Goal: Transaction & Acquisition: Purchase product/service

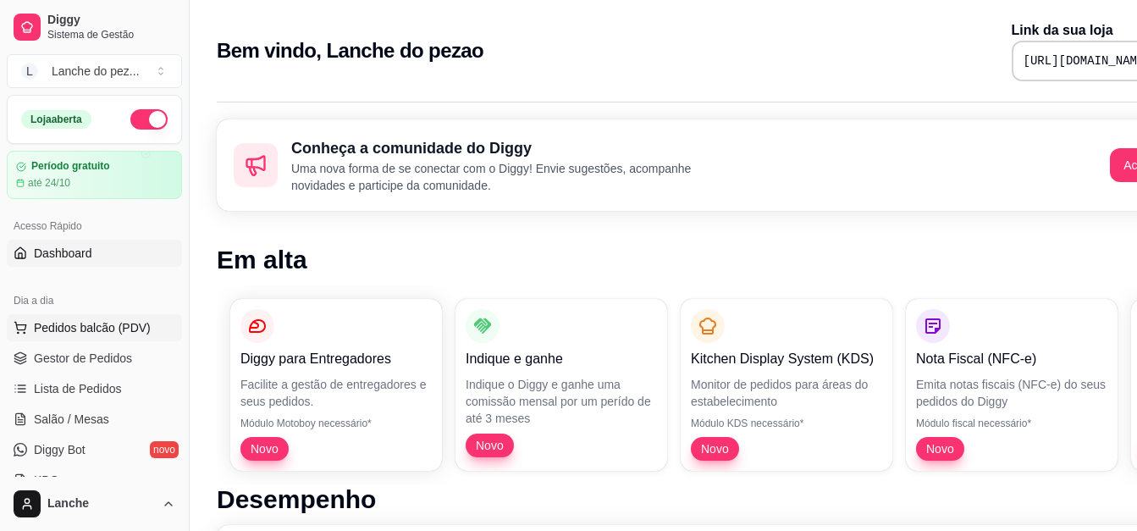
click at [78, 325] on span "Pedidos balcão (PDV)" at bounding box center [92, 327] width 117 height 17
click at [113, 319] on span "Pedidos balcão (PDV)" at bounding box center [92, 327] width 117 height 17
click at [125, 329] on span "Pedidos balcão (PDV)" at bounding box center [92, 327] width 117 height 17
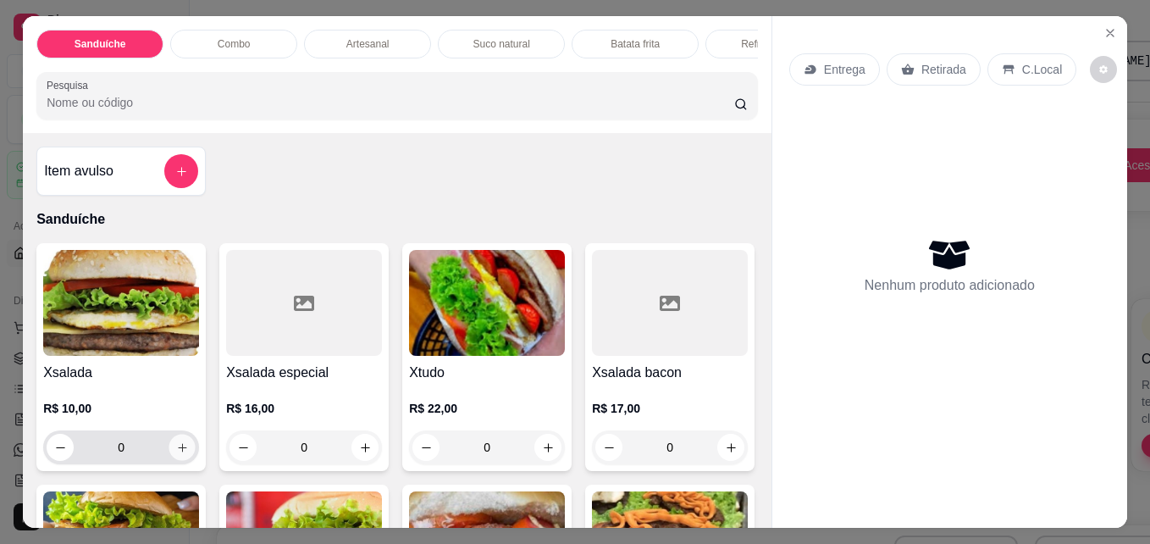
click at [180, 454] on icon "increase-product-quantity" at bounding box center [182, 447] width 13 height 13
type input "1"
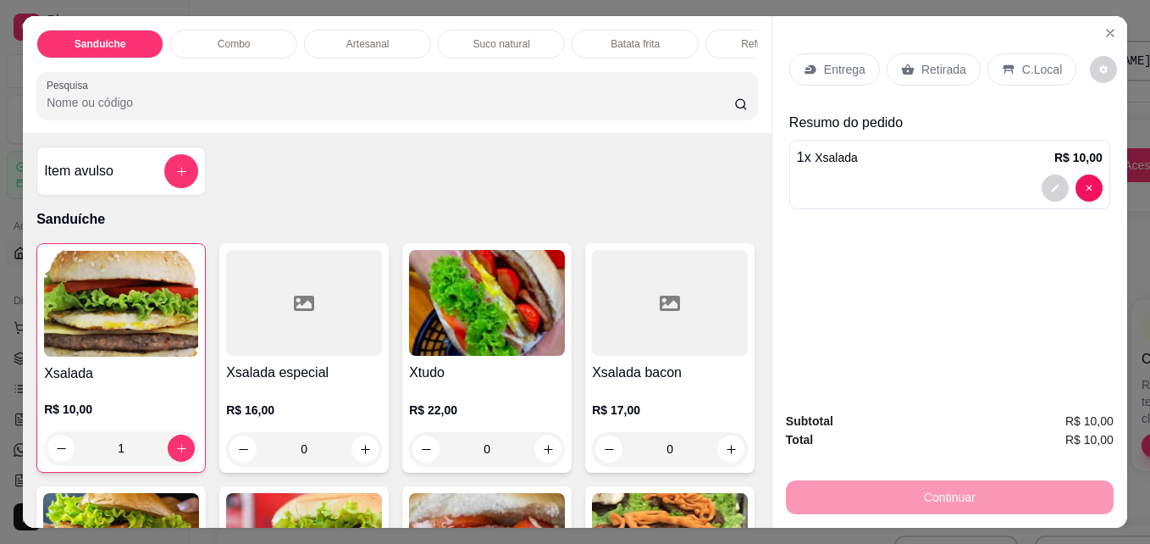
click at [1028, 63] on p "C.Local" at bounding box center [1042, 69] width 40 height 17
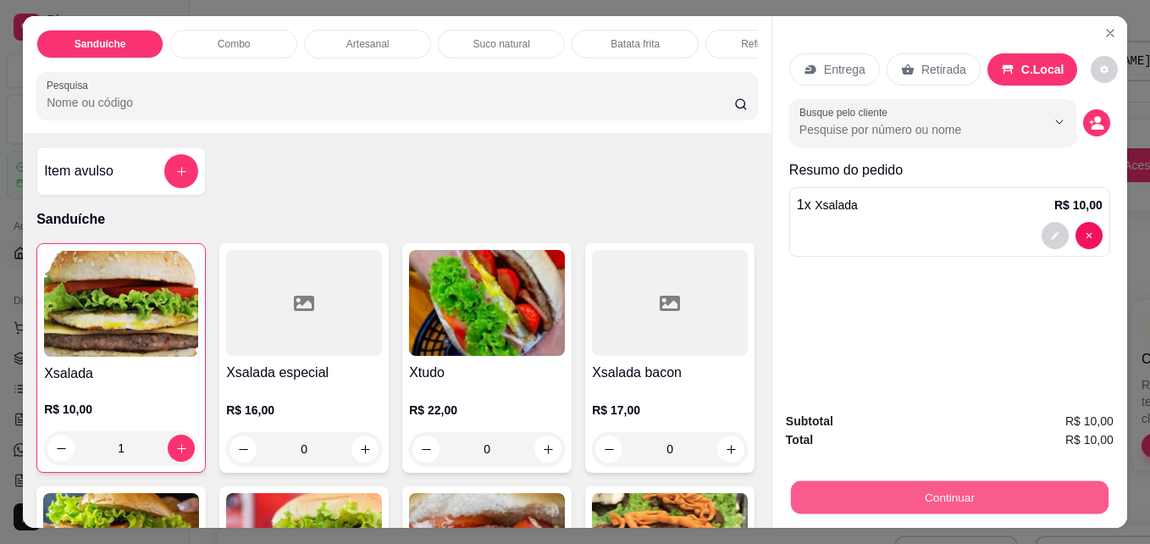
click at [972, 483] on button "Continuar" at bounding box center [950, 496] width 318 height 33
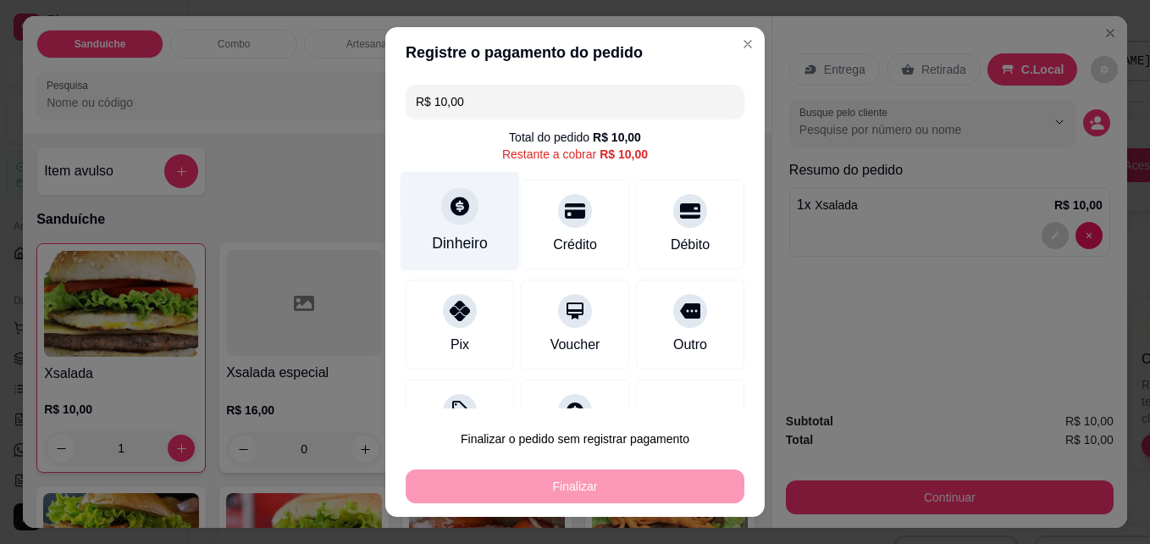
click at [449, 213] on icon at bounding box center [460, 206] width 22 height 22
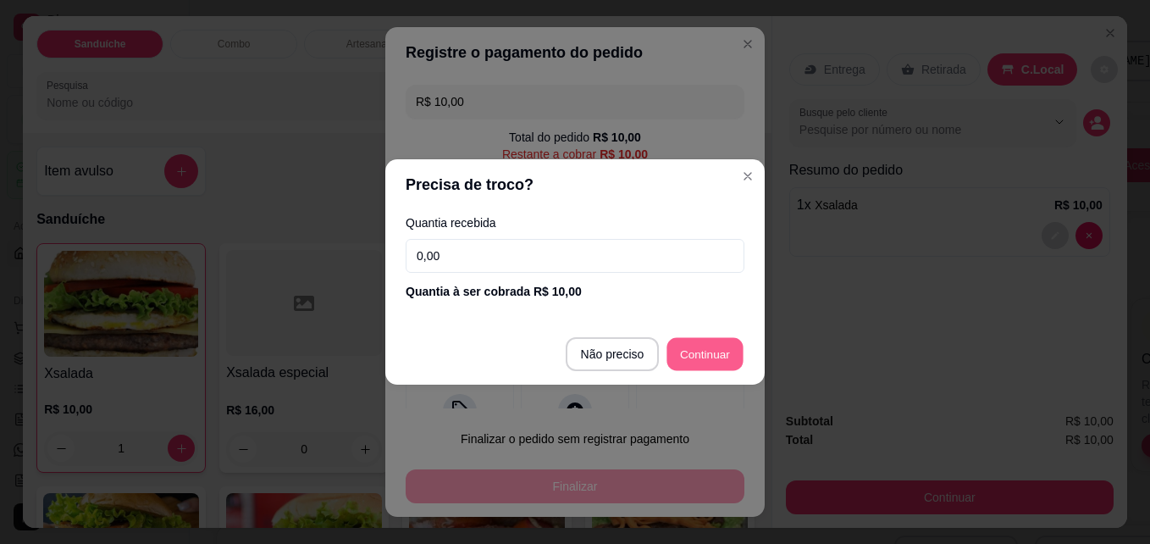
type input "R$ 0,00"
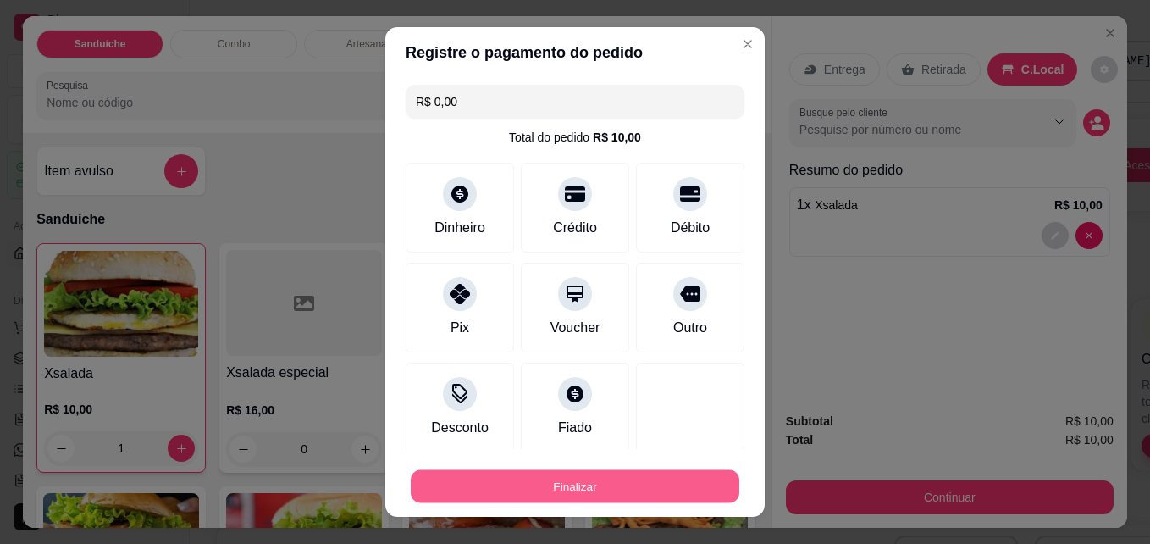
click at [682, 494] on button "Finalizar" at bounding box center [575, 486] width 329 height 33
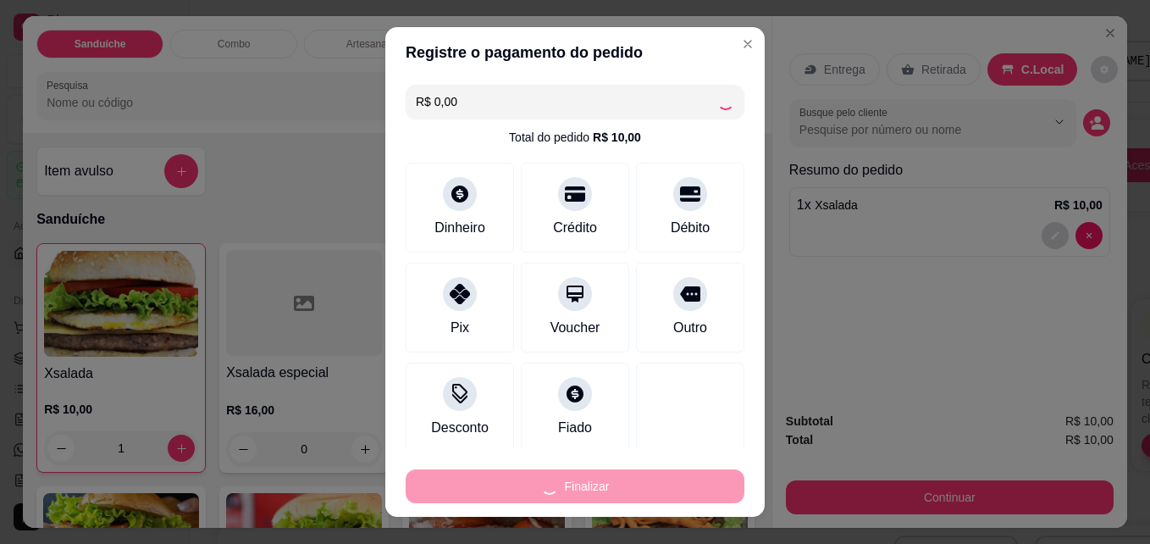
type input "0"
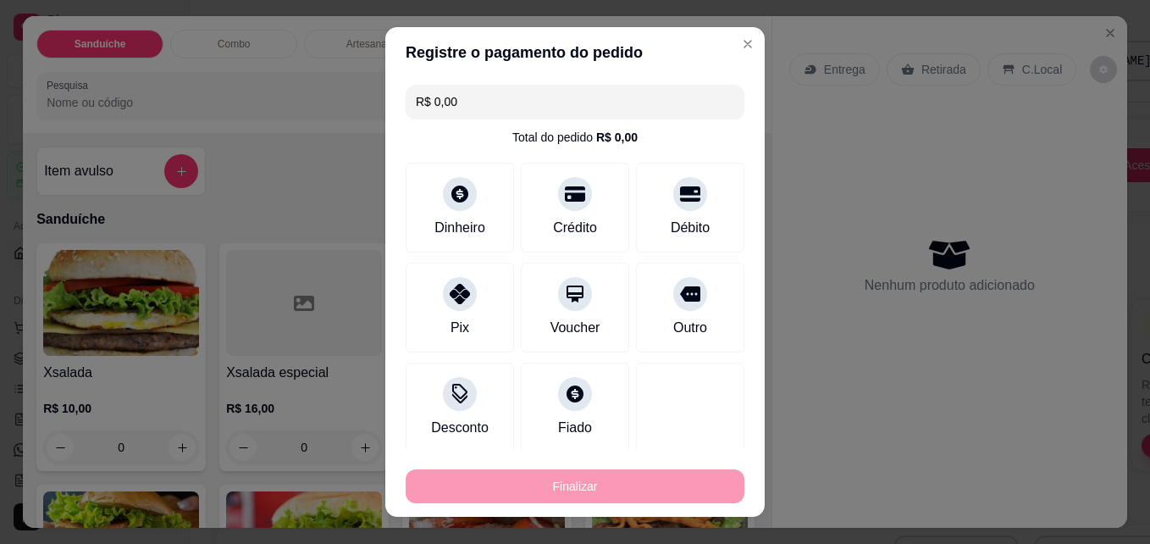
type input "-R$ 10,00"
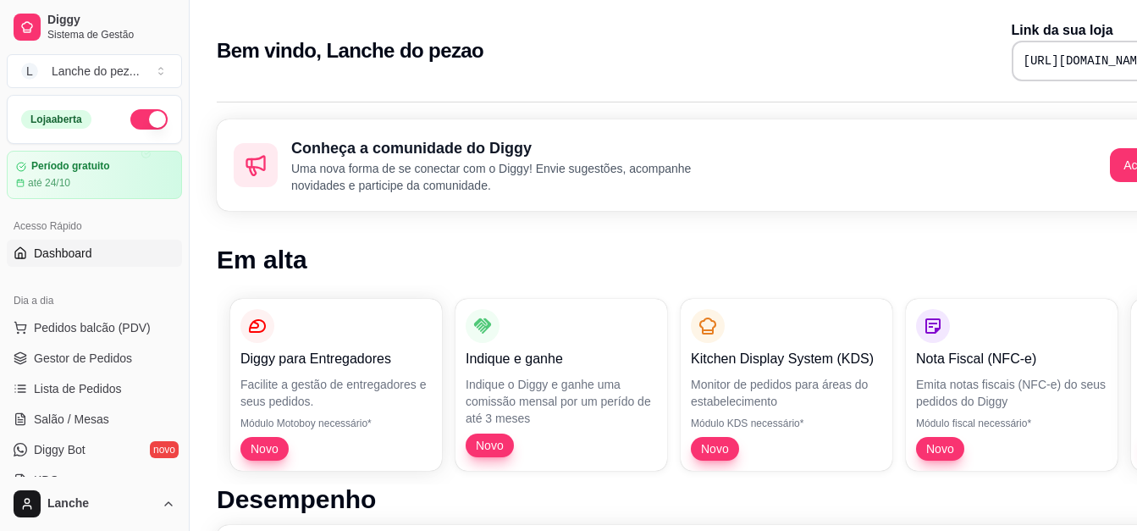
click at [333, 157] on h2 "Conheça a comunidade do Diggy" at bounding box center [508, 148] width 434 height 24
click at [128, 356] on span "Gestor de Pedidos" at bounding box center [83, 358] width 98 height 17
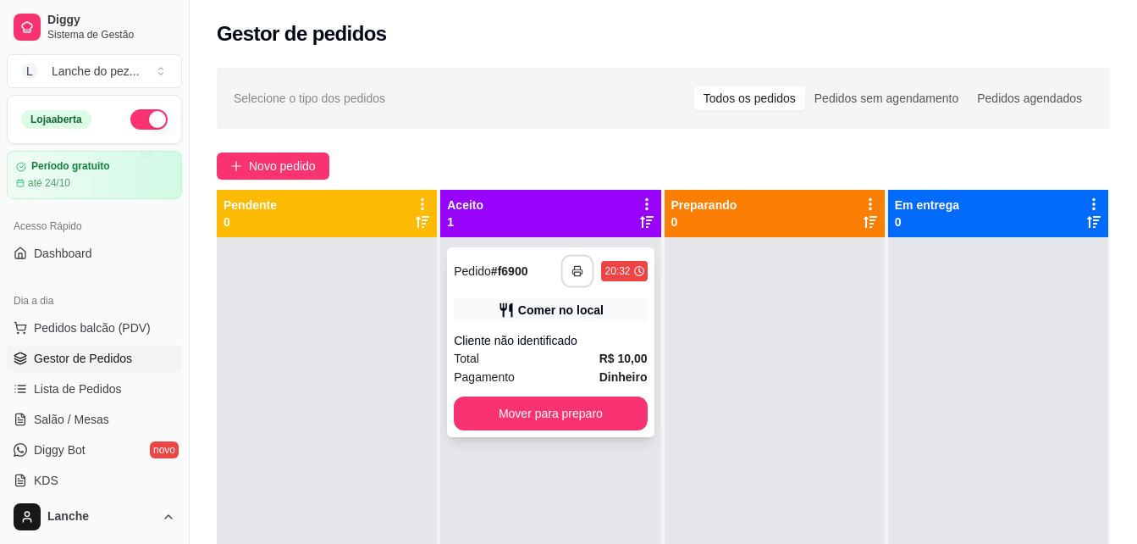
click at [580, 273] on button "button" at bounding box center [577, 271] width 33 height 33
click at [577, 273] on icon "button" at bounding box center [578, 271] width 12 height 12
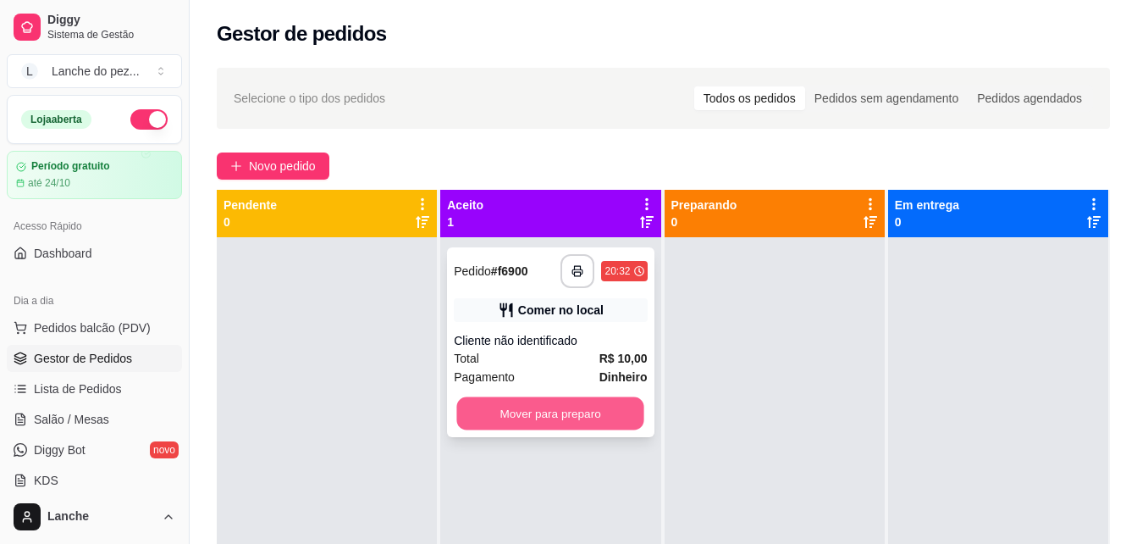
click at [543, 417] on button "Mover para preparo" at bounding box center [550, 413] width 187 height 33
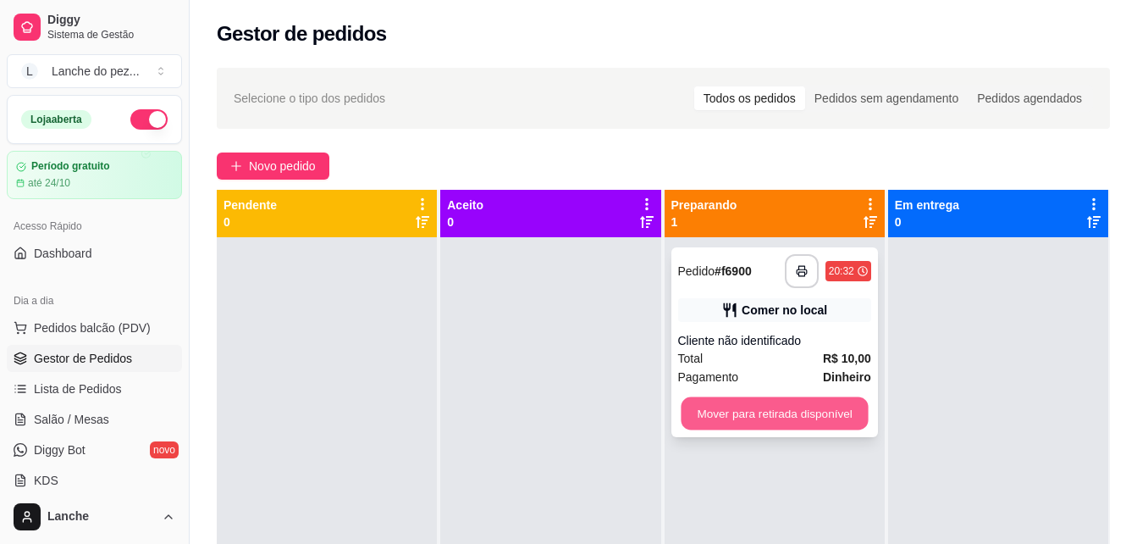
click at [794, 410] on button "Mover para retirada disponível" at bounding box center [774, 413] width 187 height 33
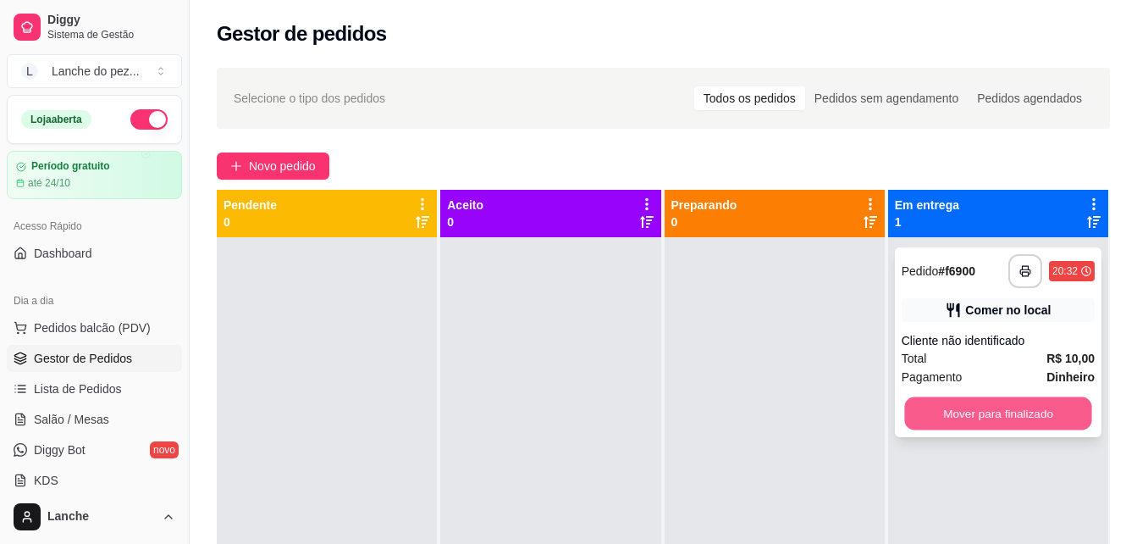
click at [1005, 404] on button "Mover para finalizado" at bounding box center [997, 413] width 187 height 33
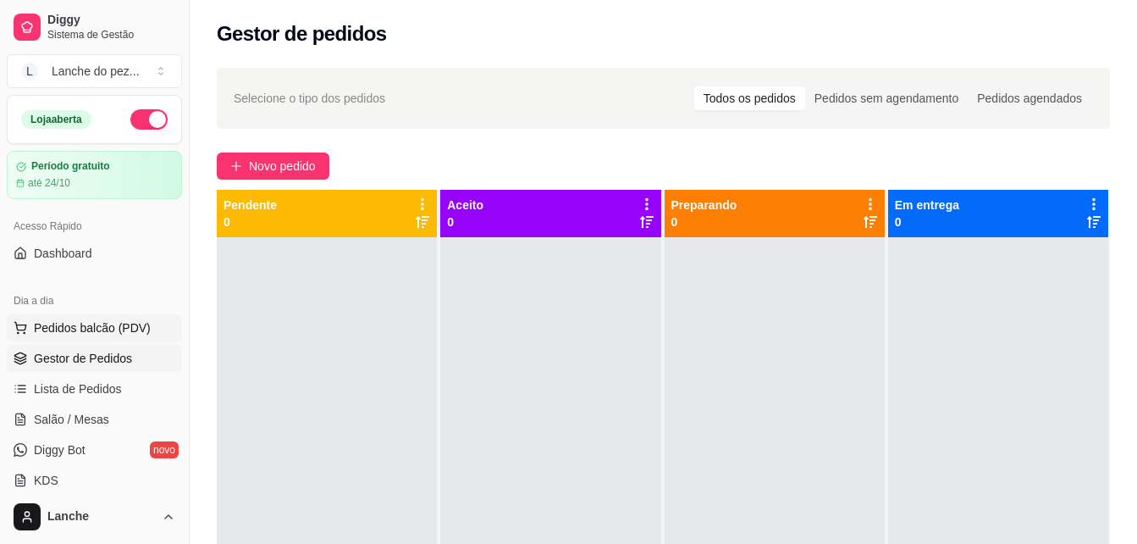
click at [59, 324] on span "Pedidos balcão (PDV)" at bounding box center [92, 327] width 117 height 17
click at [59, 324] on body "Diggy Sistema de Gestão L Lanche do pez ... Loja aberta Período gratuito até 24…" at bounding box center [568, 272] width 1137 height 544
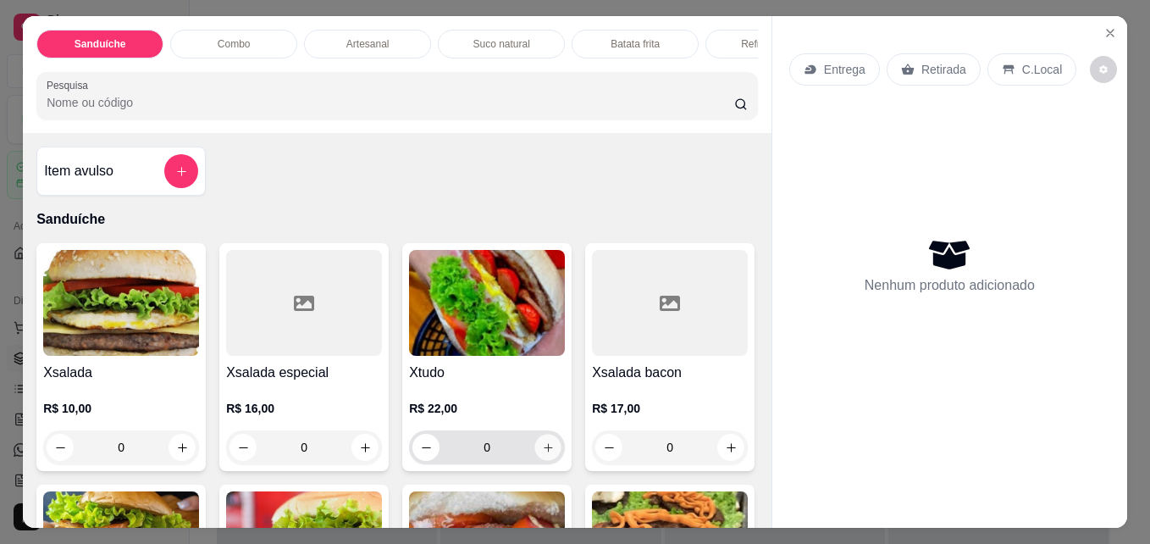
click at [547, 454] on icon "increase-product-quantity" at bounding box center [548, 447] width 13 height 13
type input "1"
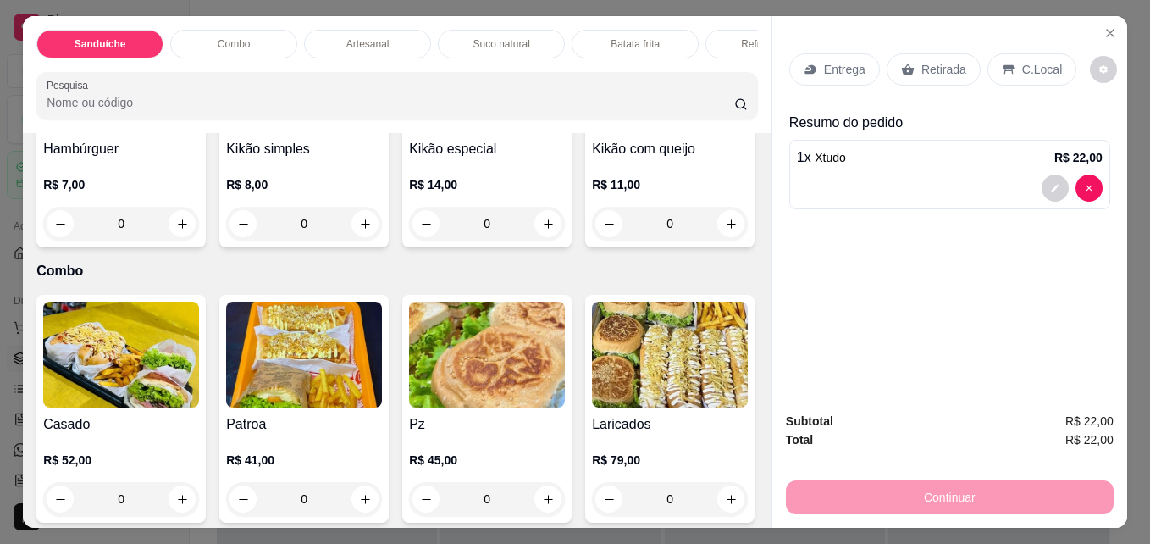
scroll to position [1219, 0]
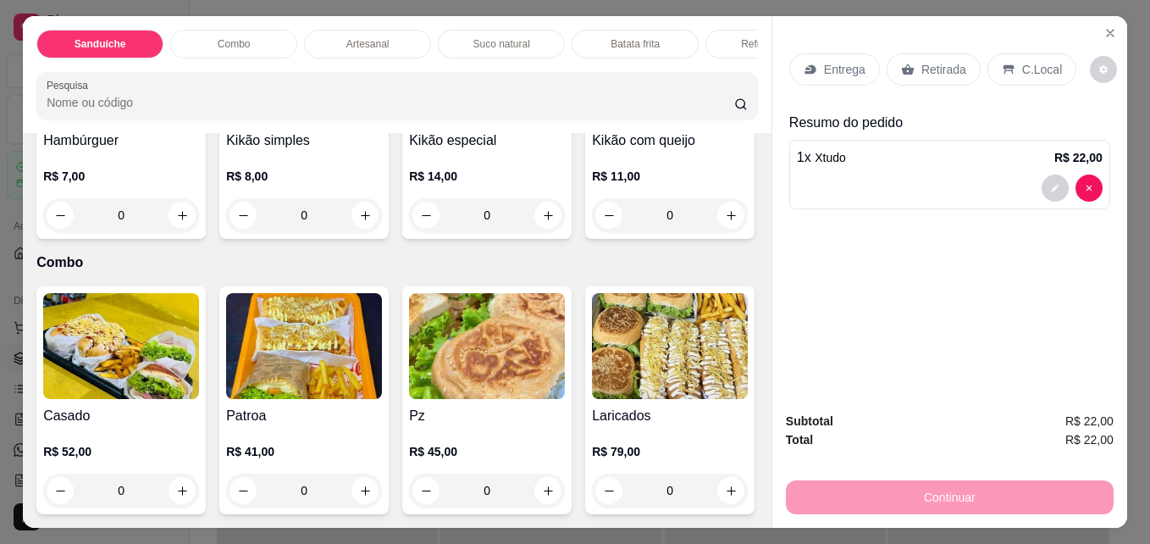
type input "1"
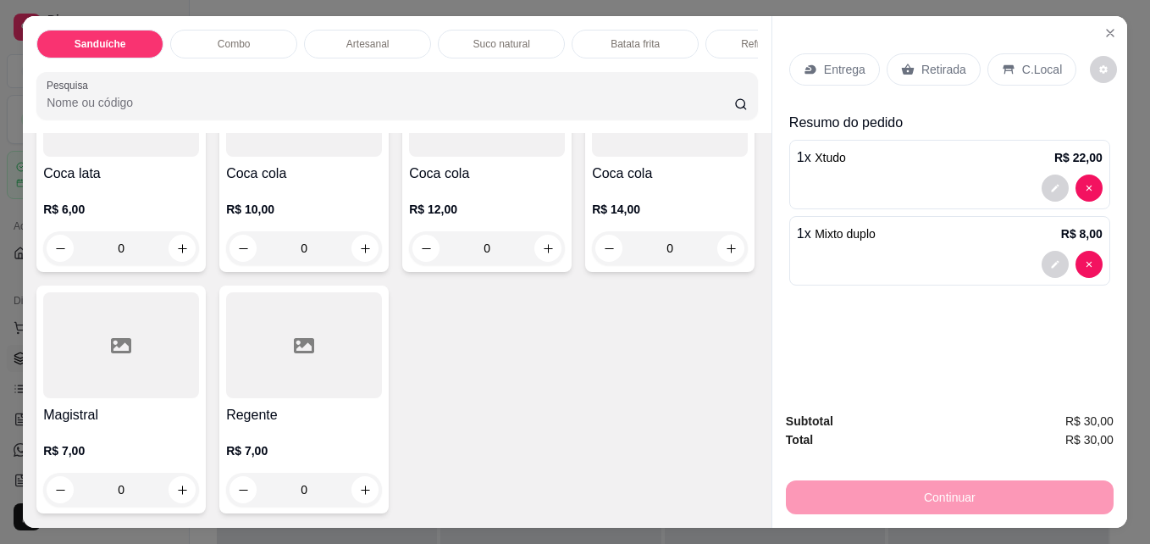
scroll to position [4403, 0]
click at [180, 255] on icon "increase-product-quantity" at bounding box center [182, 248] width 13 height 13
type input "1"
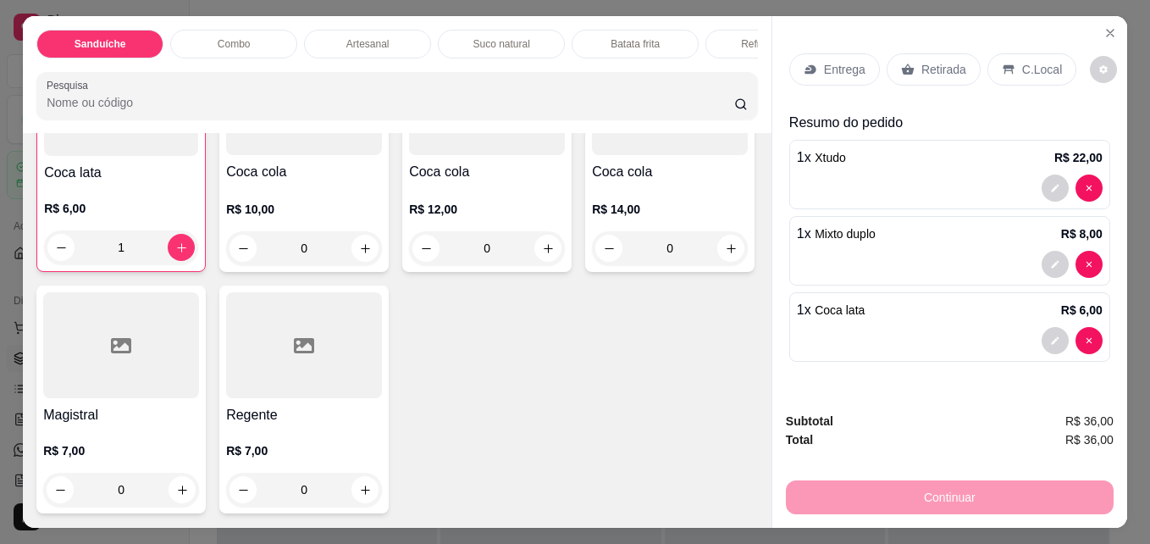
click at [1008, 63] on div "C.Local" at bounding box center [1031, 69] width 89 height 32
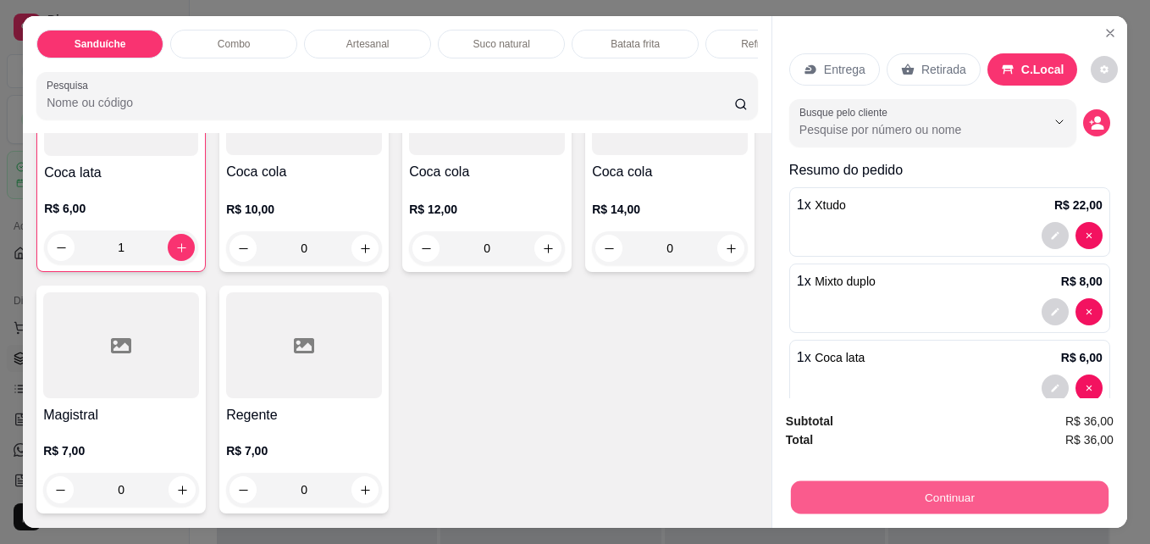
click at [908, 483] on button "Continuar" at bounding box center [950, 496] width 318 height 33
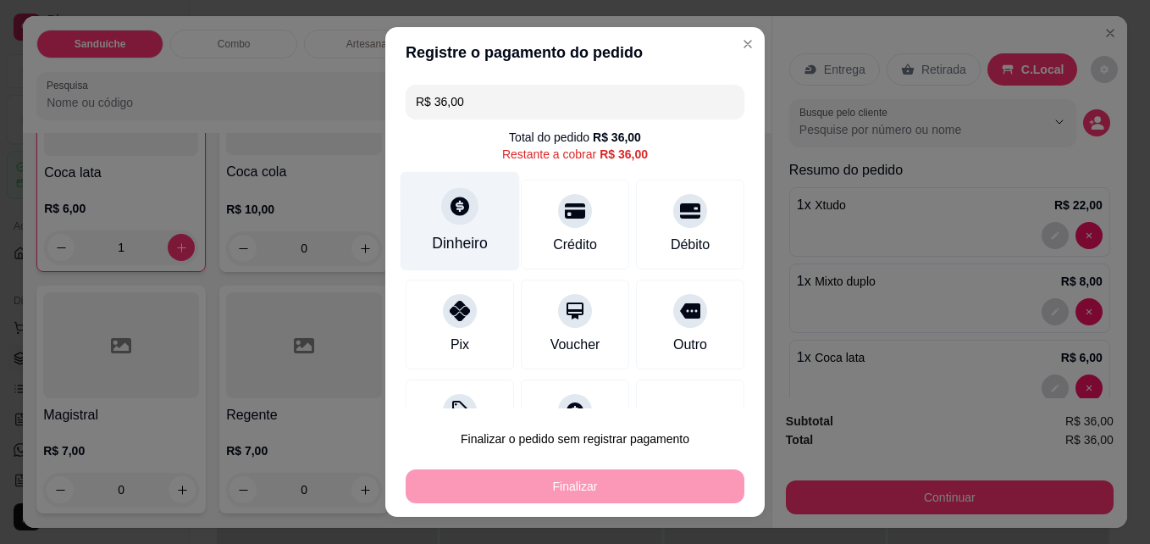
click at [456, 226] on div "Dinheiro" at bounding box center [460, 221] width 119 height 99
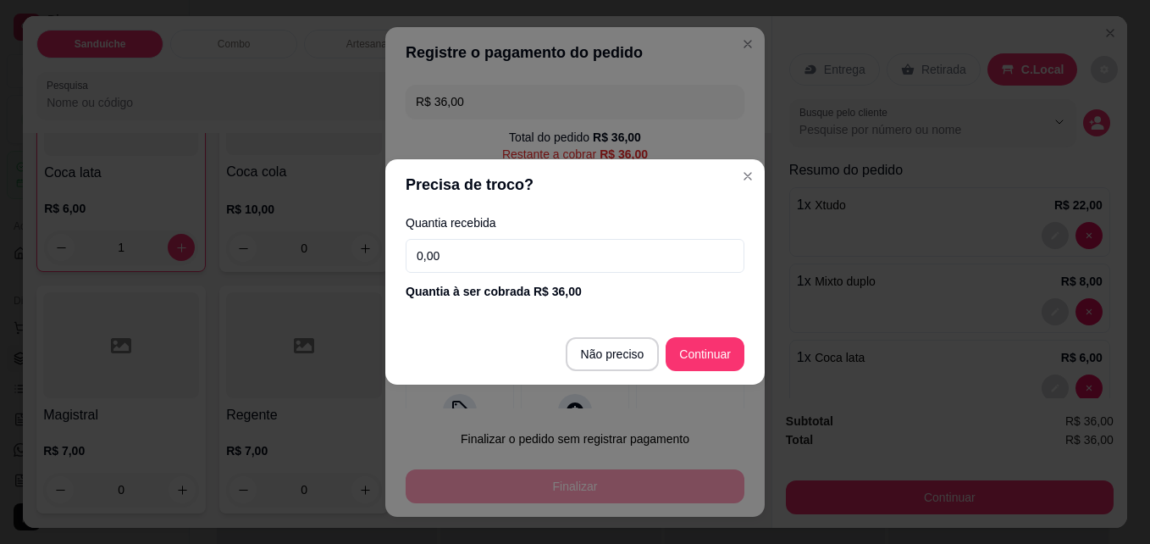
click at [652, 266] on input "0,00" at bounding box center [575, 256] width 339 height 34
type input "R$ 0,00"
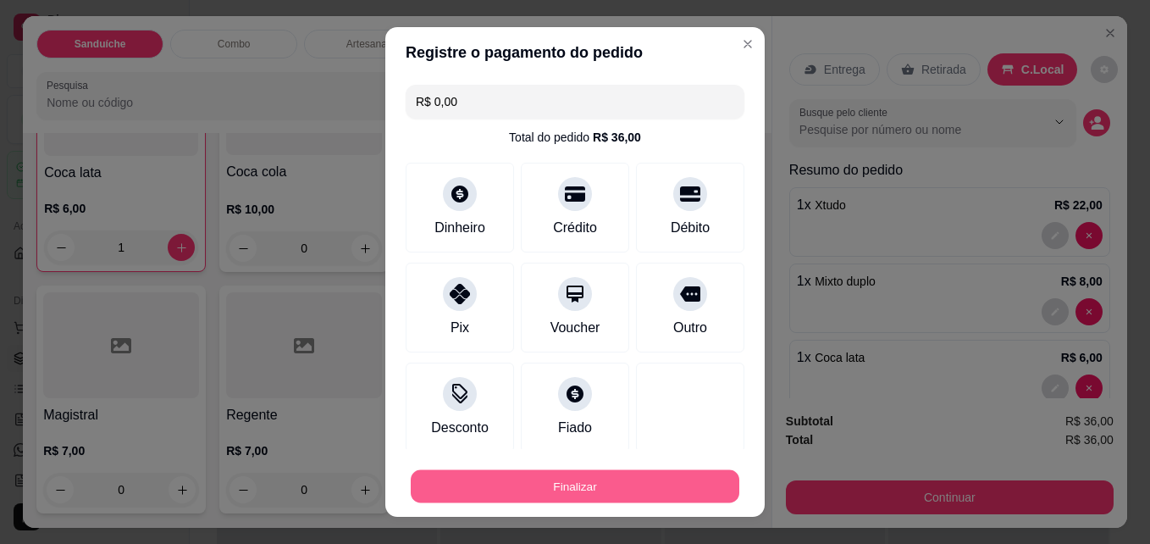
click at [494, 478] on button "Finalizar" at bounding box center [575, 486] width 329 height 33
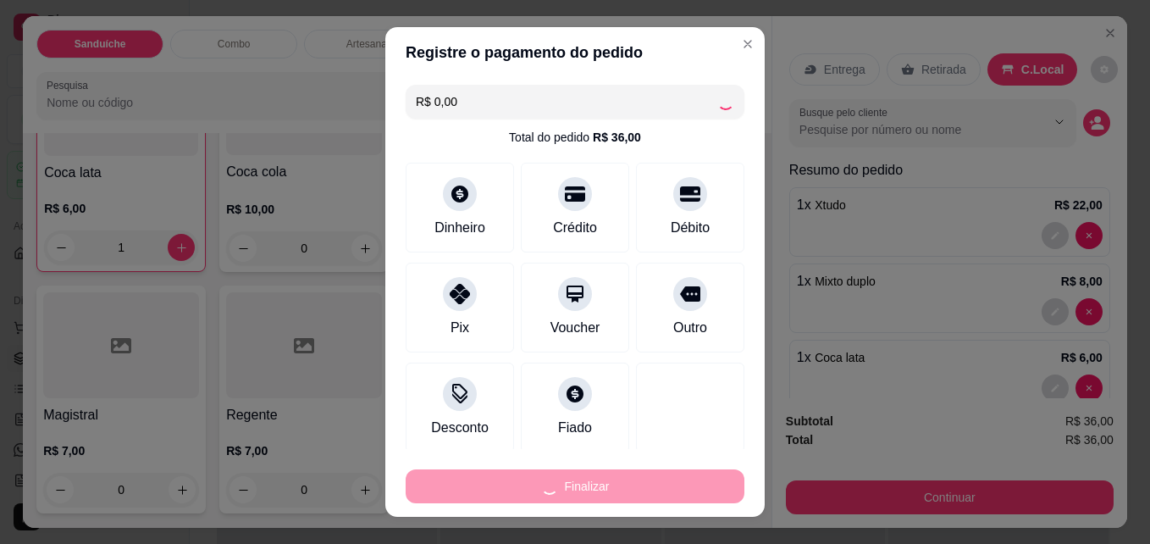
type input "0"
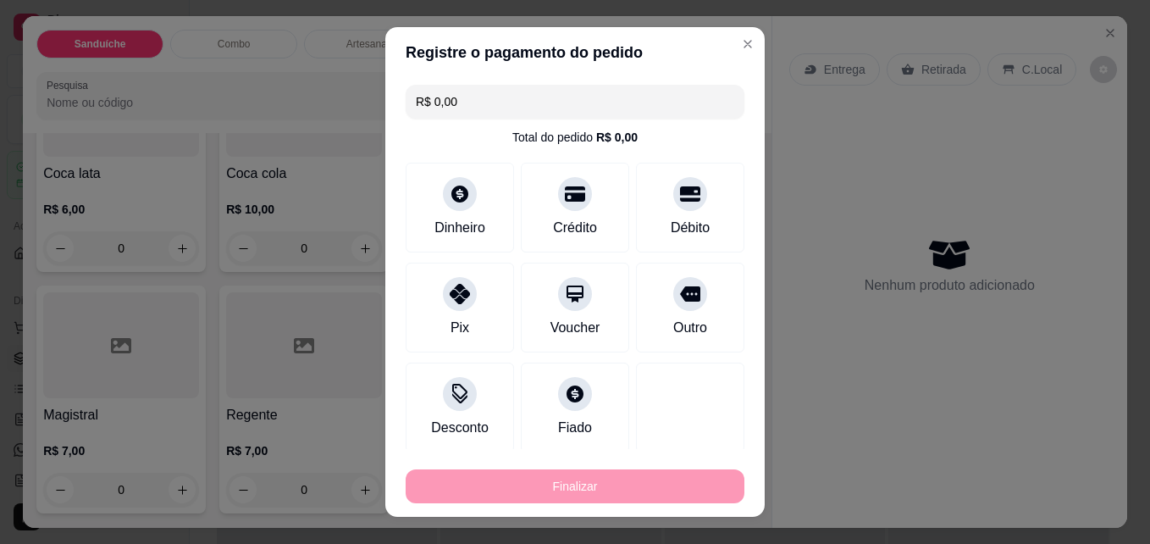
type input "-R$ 36,00"
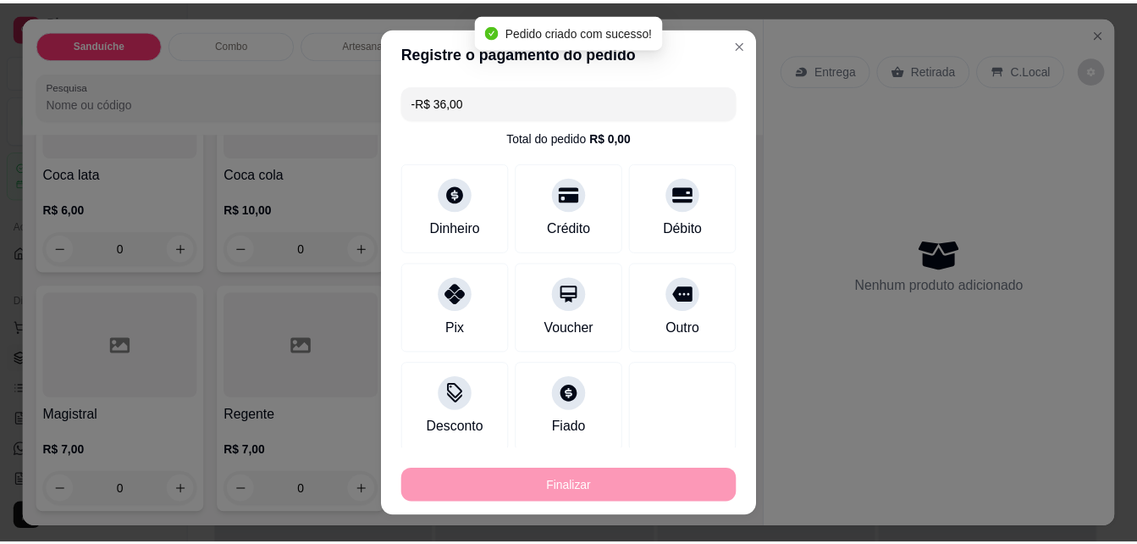
scroll to position [4400, 0]
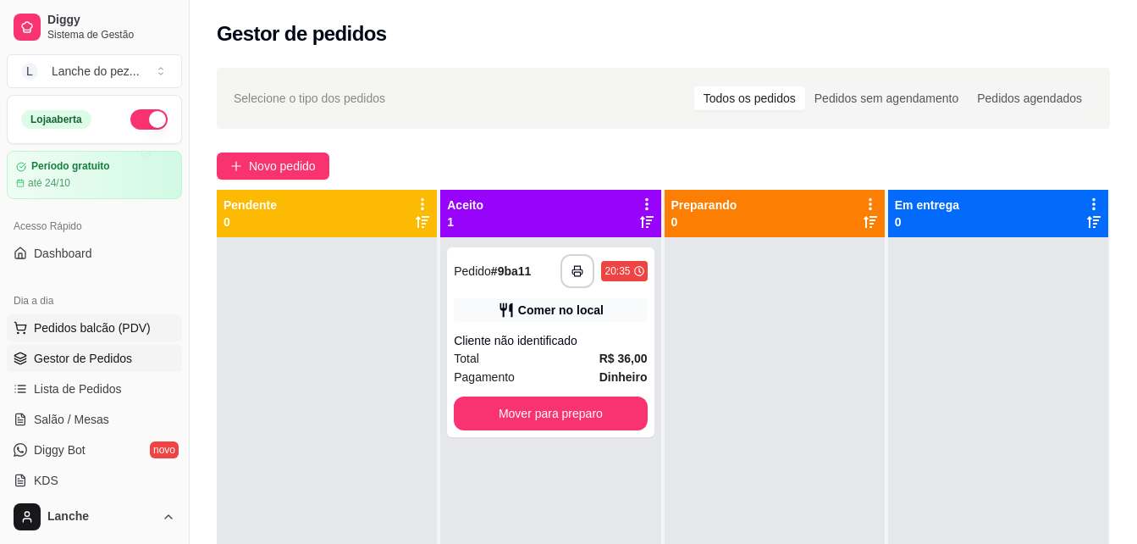
click at [110, 318] on button "Pedidos balcão (PDV)" at bounding box center [94, 327] width 175 height 27
click at [574, 270] on icon "button" at bounding box center [578, 271] width 12 height 12
click at [94, 325] on span "Pedidos balcão (PDV)" at bounding box center [92, 327] width 117 height 17
click at [116, 331] on span "Pedidos balcão (PDV)" at bounding box center [92, 327] width 117 height 17
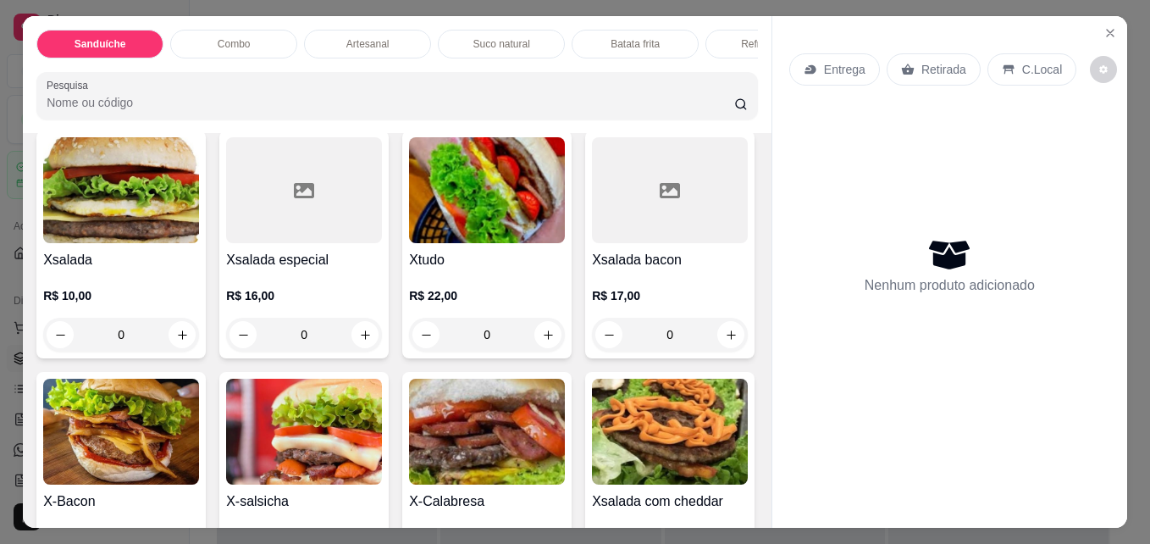
scroll to position [102, 0]
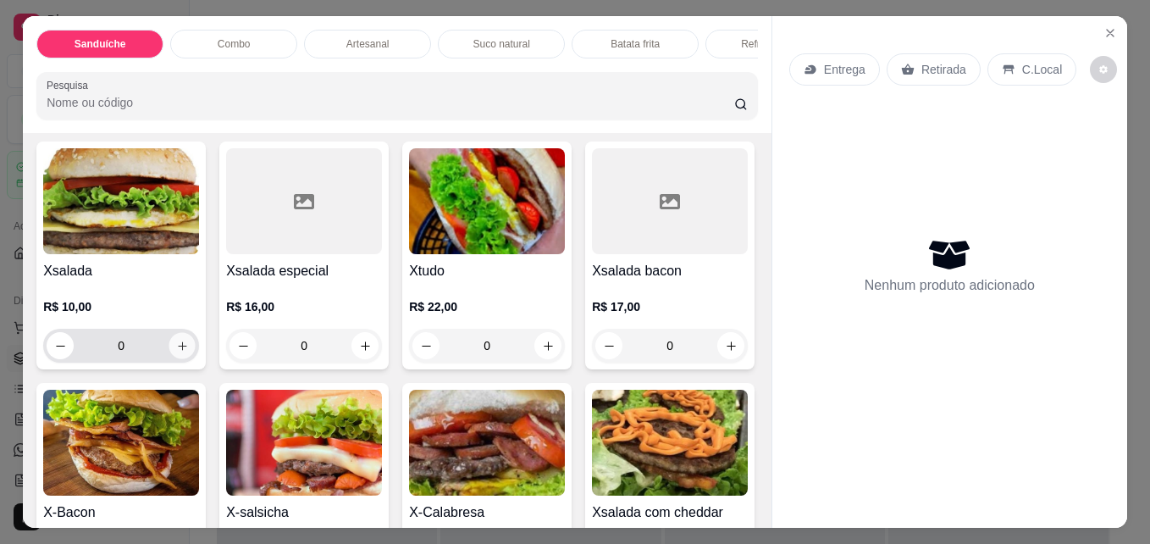
click at [182, 351] on icon "increase-product-quantity" at bounding box center [182, 346] width 13 height 13
type input "1"
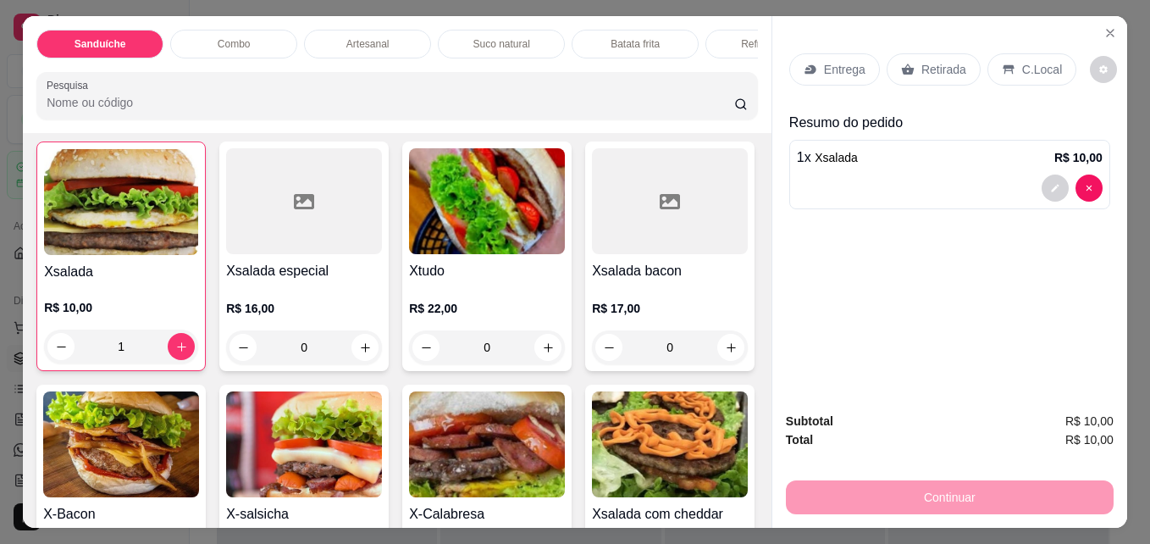
click at [234, 108] on input "Pesquisa" at bounding box center [391, 102] width 688 height 17
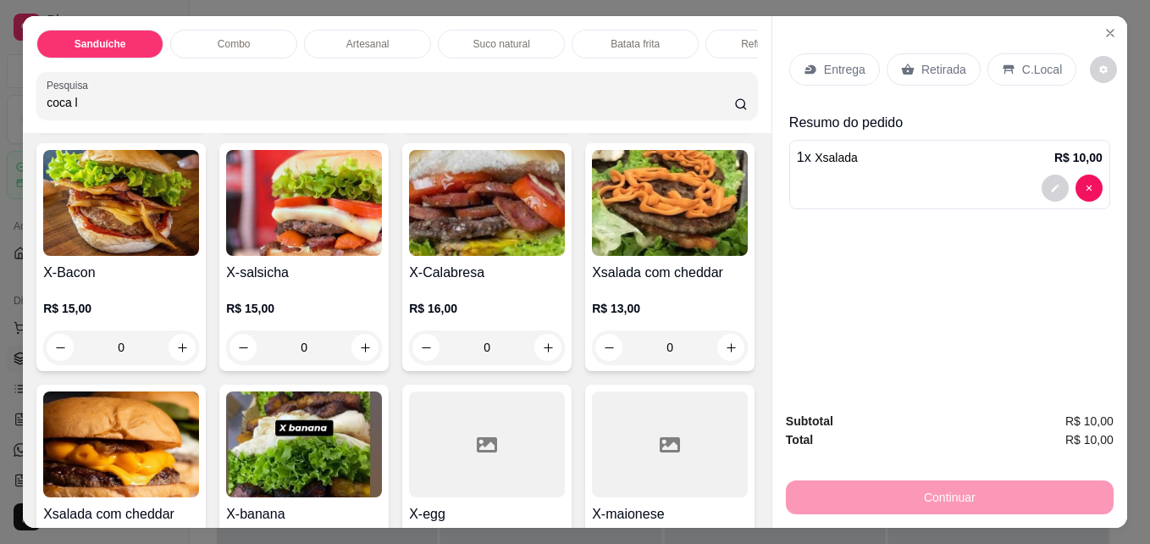
scroll to position [377, 0]
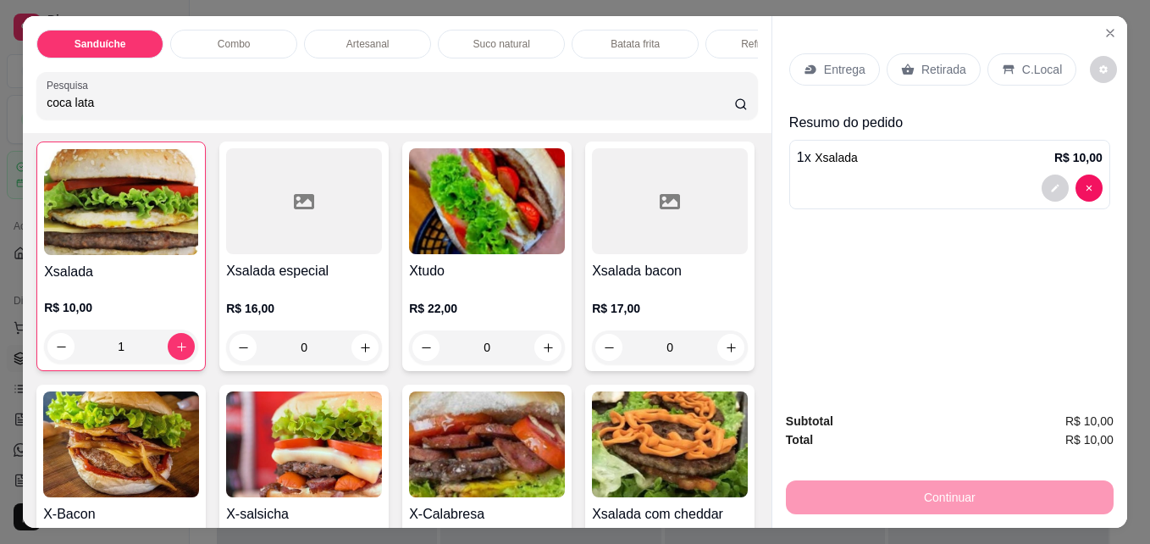
type input "coca lata"
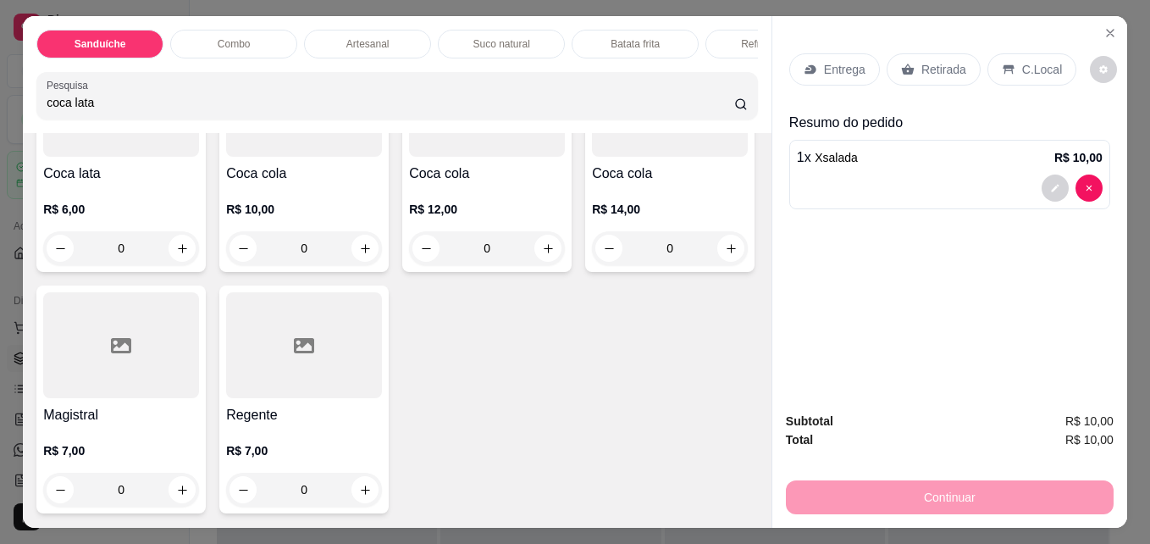
scroll to position [4821, 0]
click at [180, 247] on icon "increase-product-quantity" at bounding box center [182, 248] width 13 height 13
type input "1"
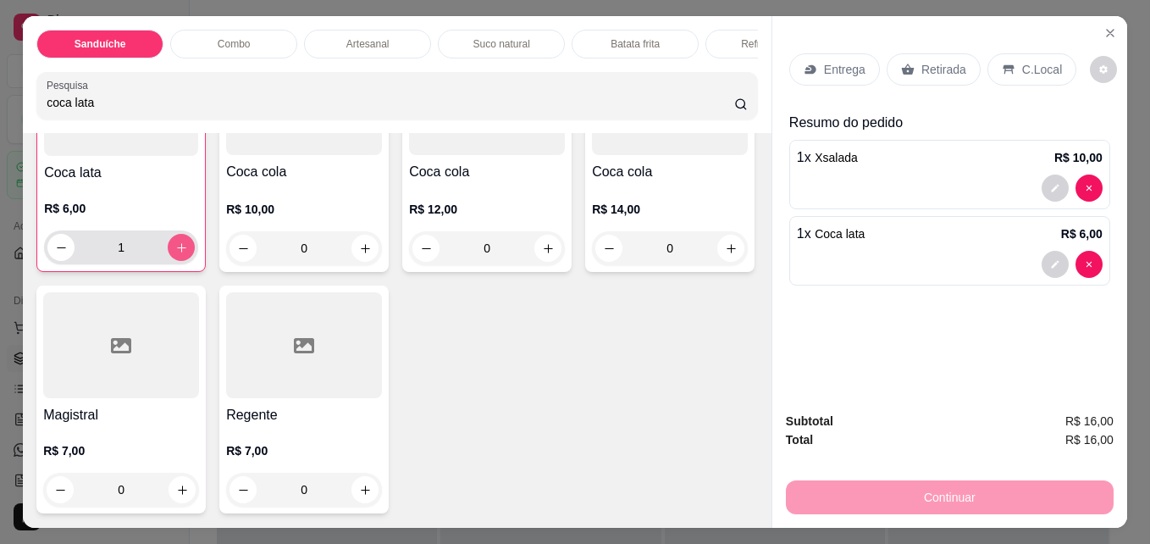
scroll to position [4824, 0]
click at [1030, 64] on p "C.Local" at bounding box center [1042, 69] width 40 height 17
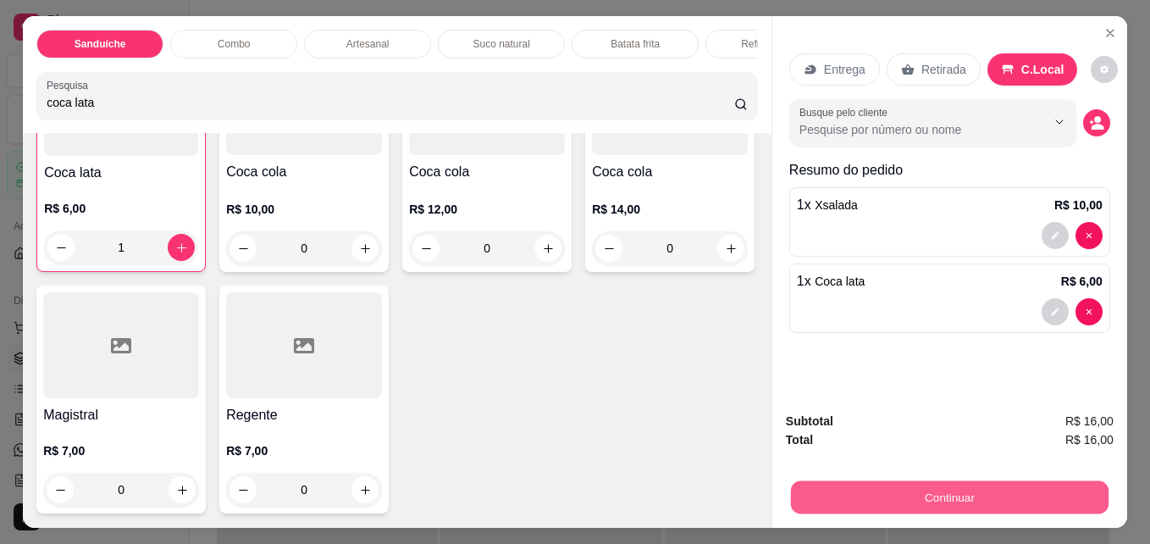
click at [959, 485] on button "Continuar" at bounding box center [950, 496] width 318 height 33
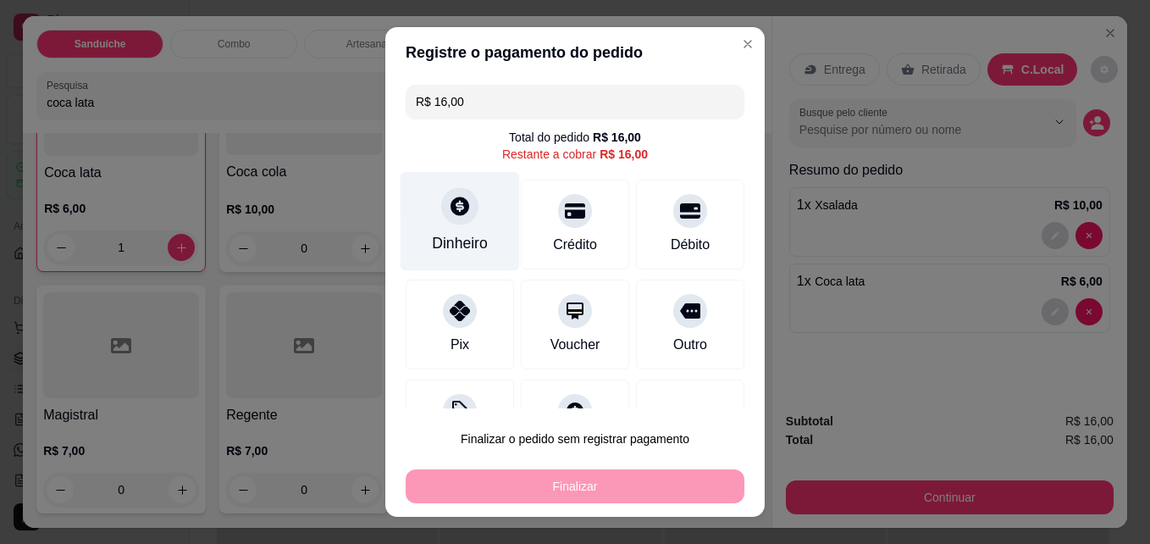
click at [449, 215] on icon at bounding box center [460, 206] width 22 height 22
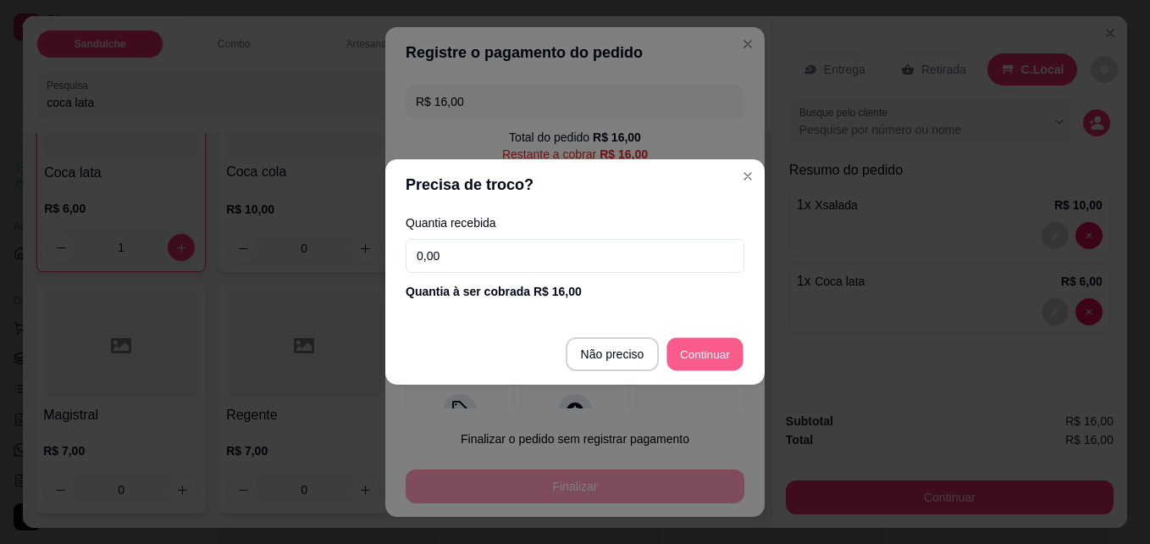
type input "R$ 0,00"
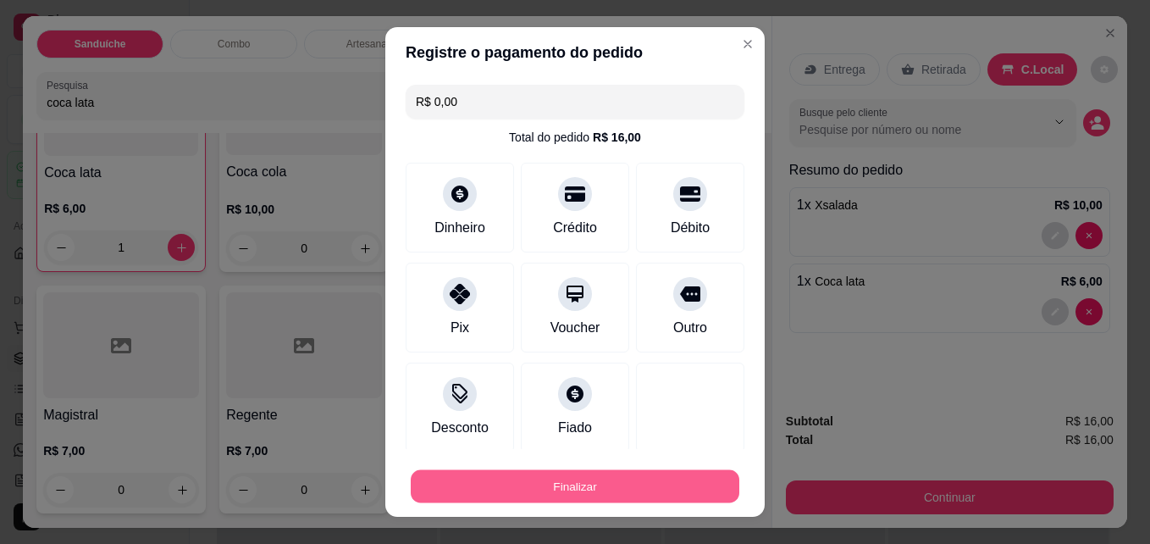
click at [574, 473] on button "Finalizar" at bounding box center [575, 486] width 329 height 33
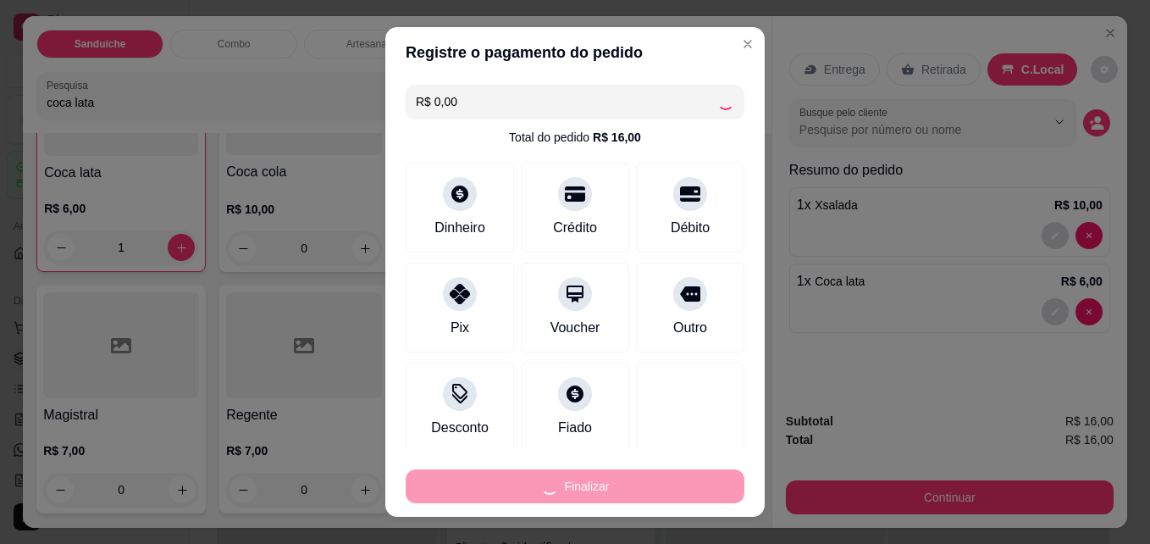
type input "0"
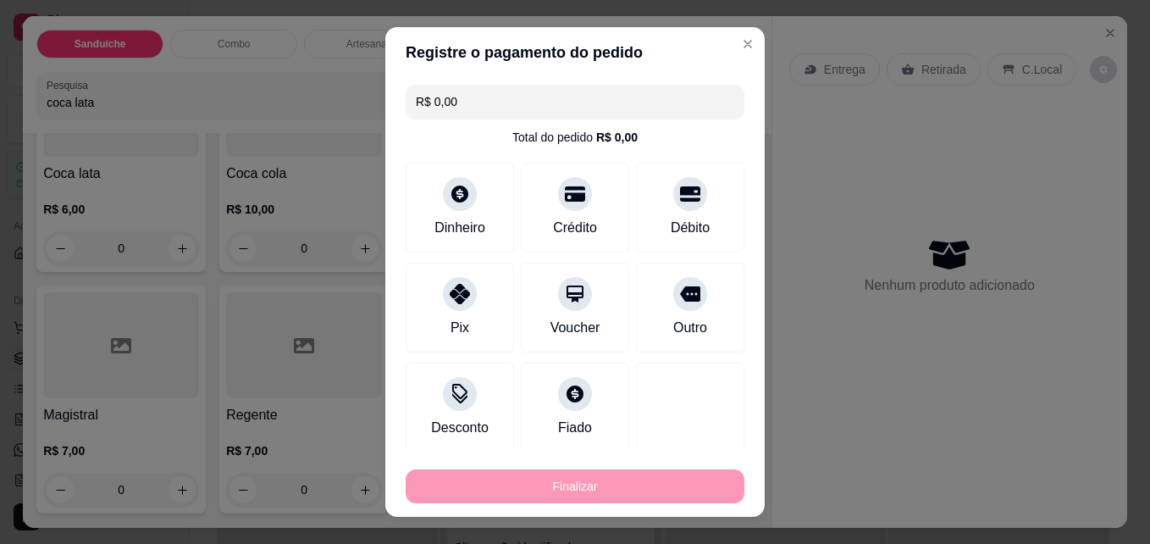
type input "-R$ 16,00"
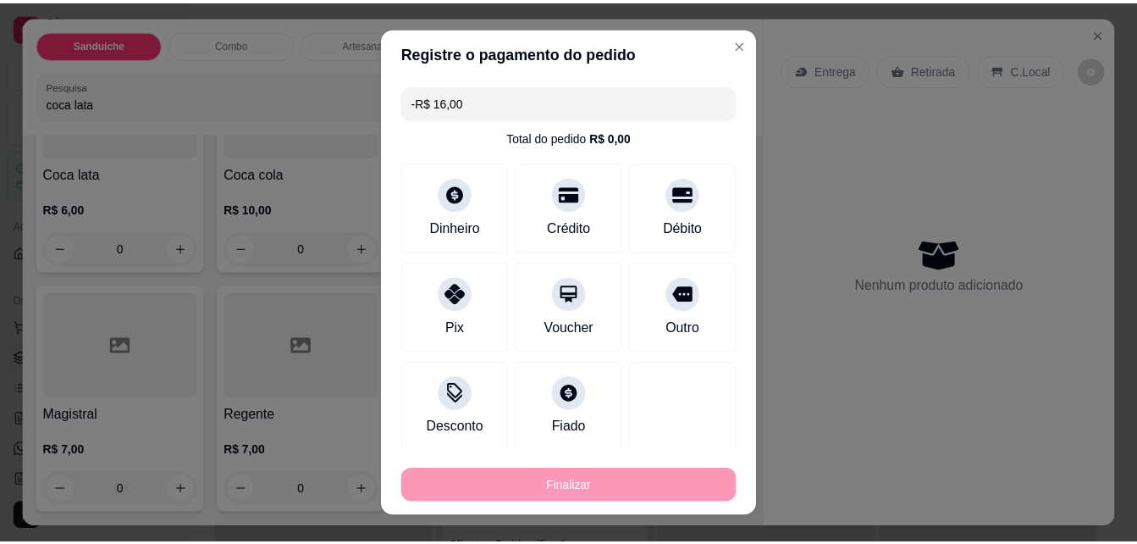
scroll to position [4820, 0]
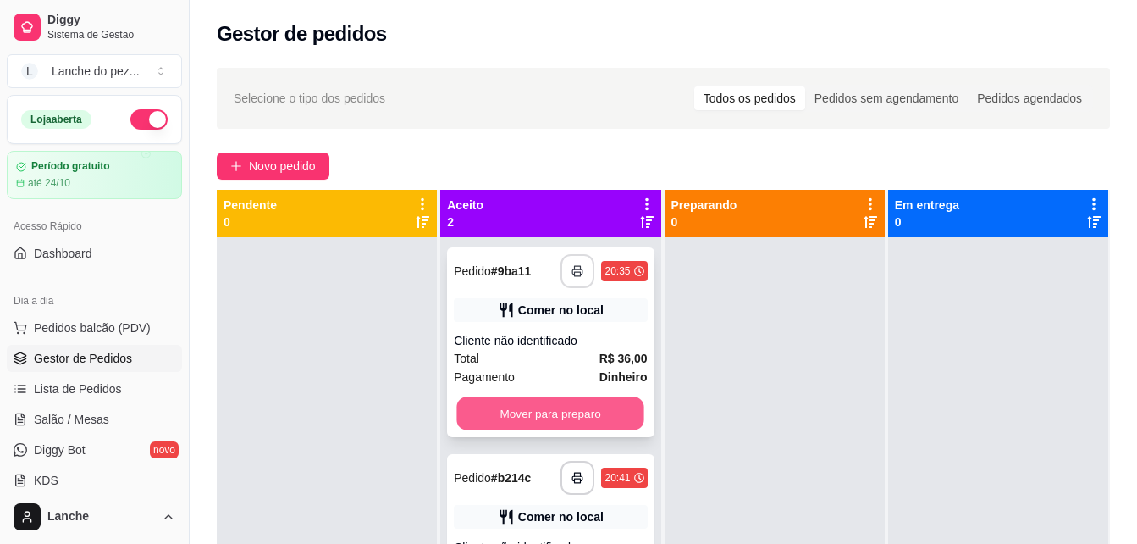
click at [549, 399] on button "Mover para preparo" at bounding box center [550, 413] width 187 height 33
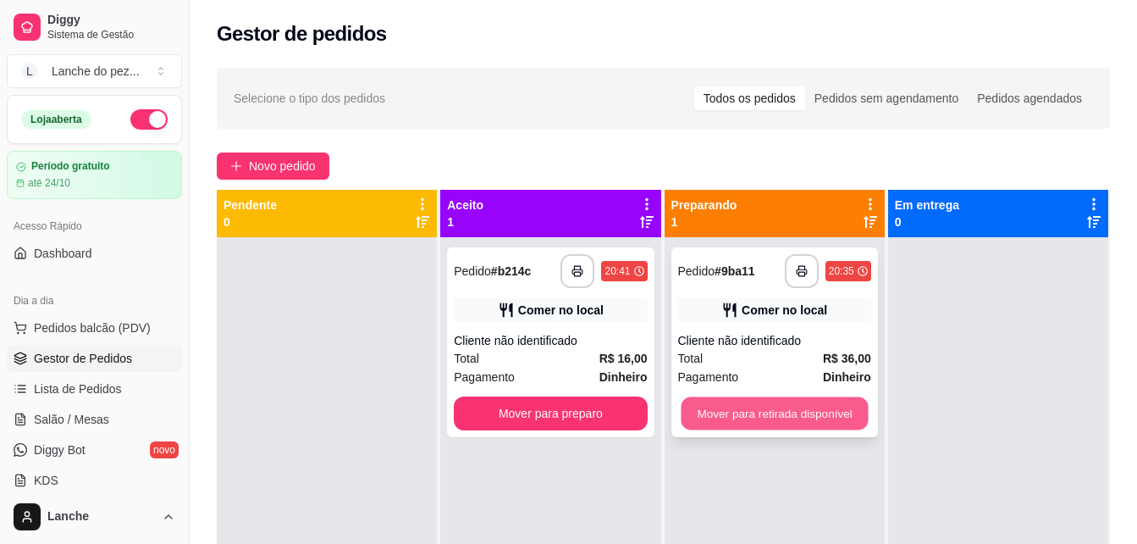
click at [793, 414] on button "Mover para retirada disponível" at bounding box center [774, 413] width 187 height 33
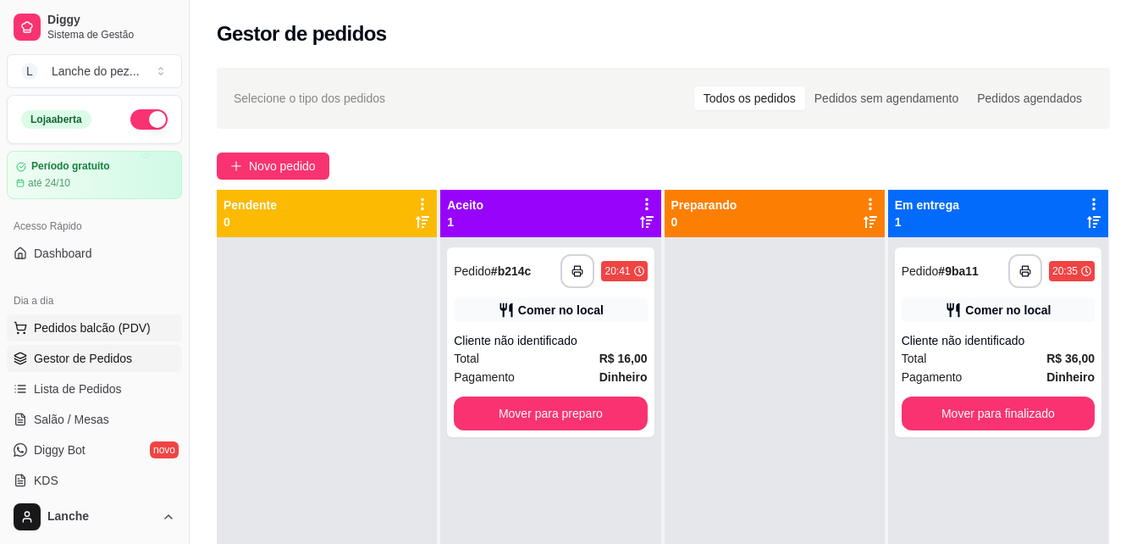
click at [113, 329] on span "Pedidos balcão (PDV)" at bounding box center [92, 327] width 117 height 17
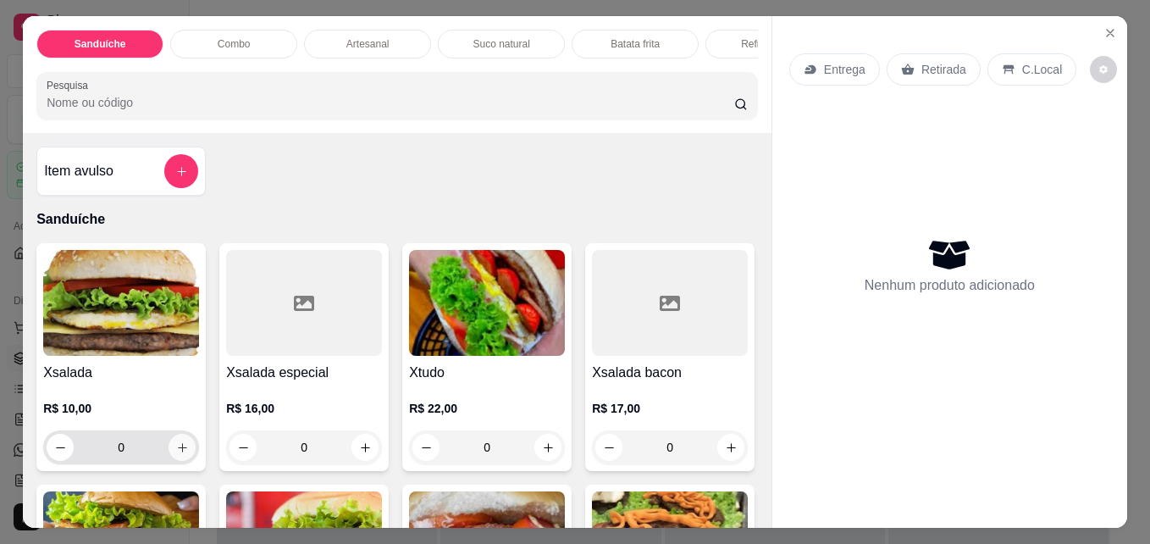
click at [180, 453] on icon "increase-product-quantity" at bounding box center [182, 447] width 13 height 13
type input "1"
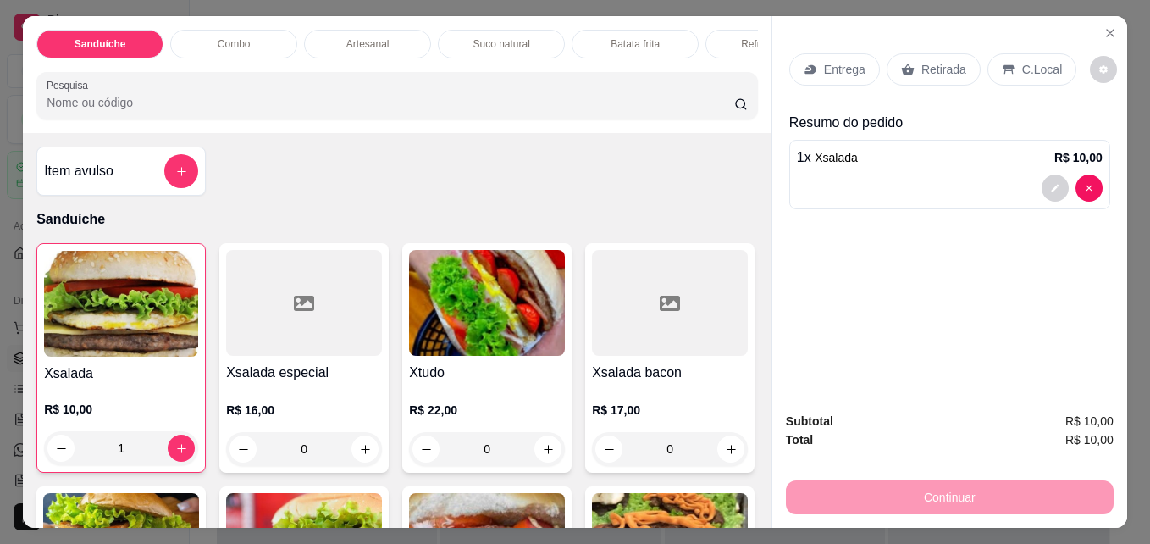
click at [999, 55] on div "C.Local" at bounding box center [1031, 69] width 89 height 32
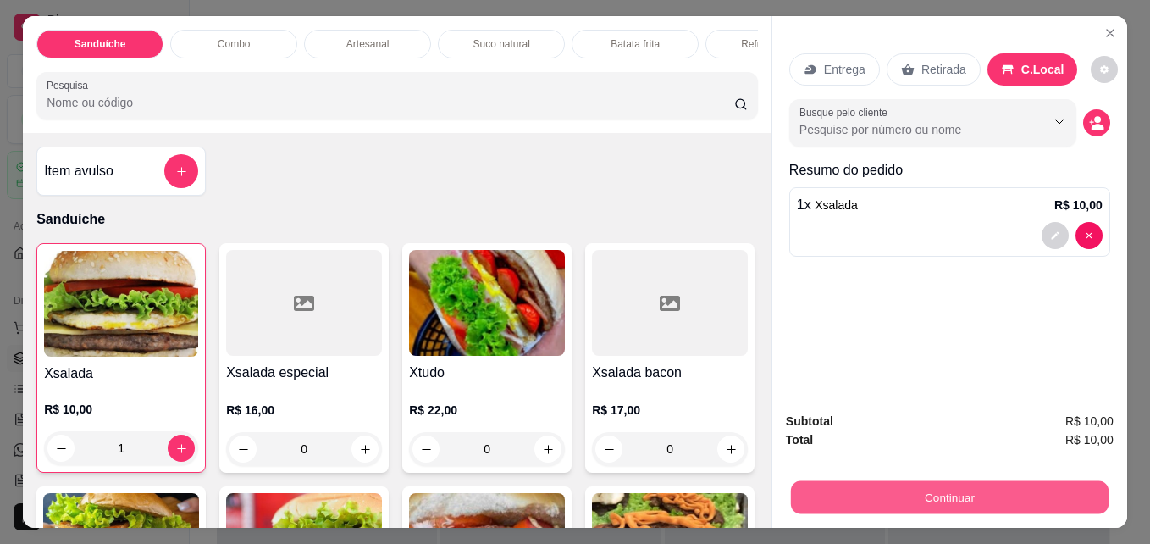
click at [844, 483] on button "Continuar" at bounding box center [950, 496] width 318 height 33
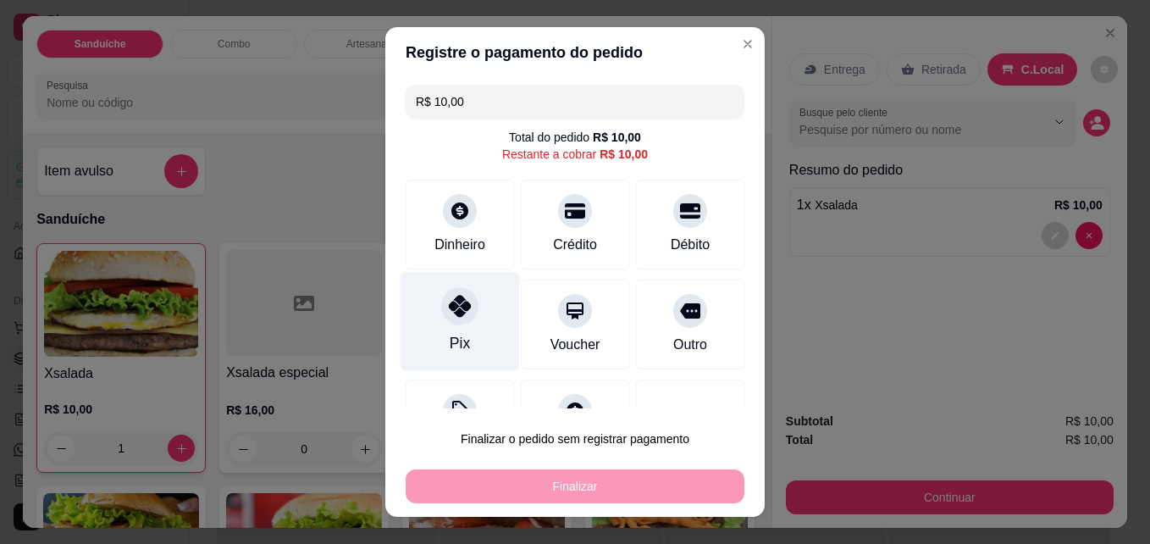
click at [450, 340] on div "Pix" at bounding box center [460, 343] width 20 height 22
type input "R$ 0,00"
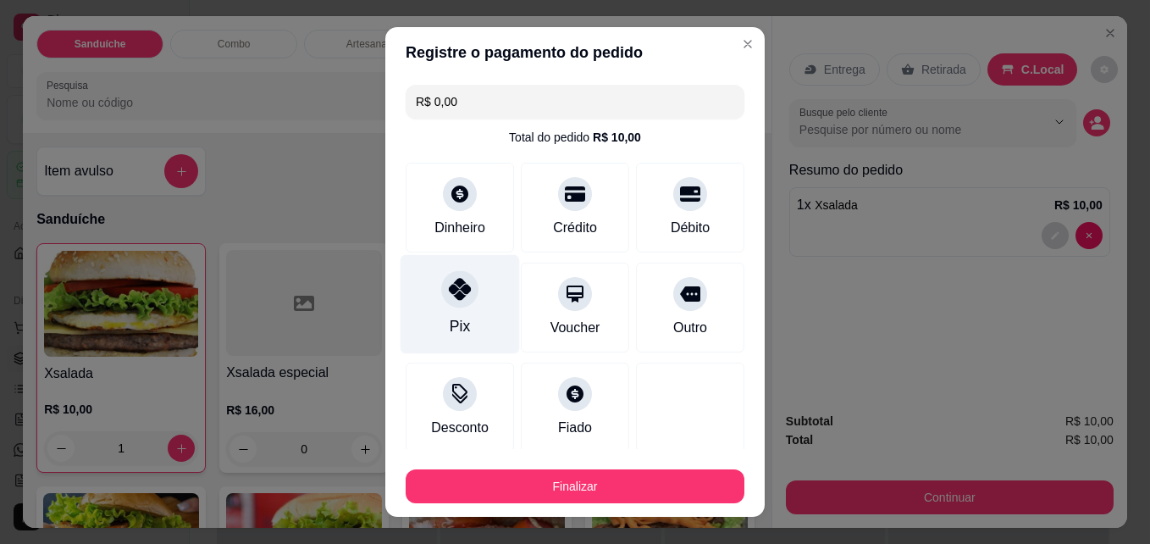
click at [461, 313] on div "Pix" at bounding box center [460, 304] width 119 height 99
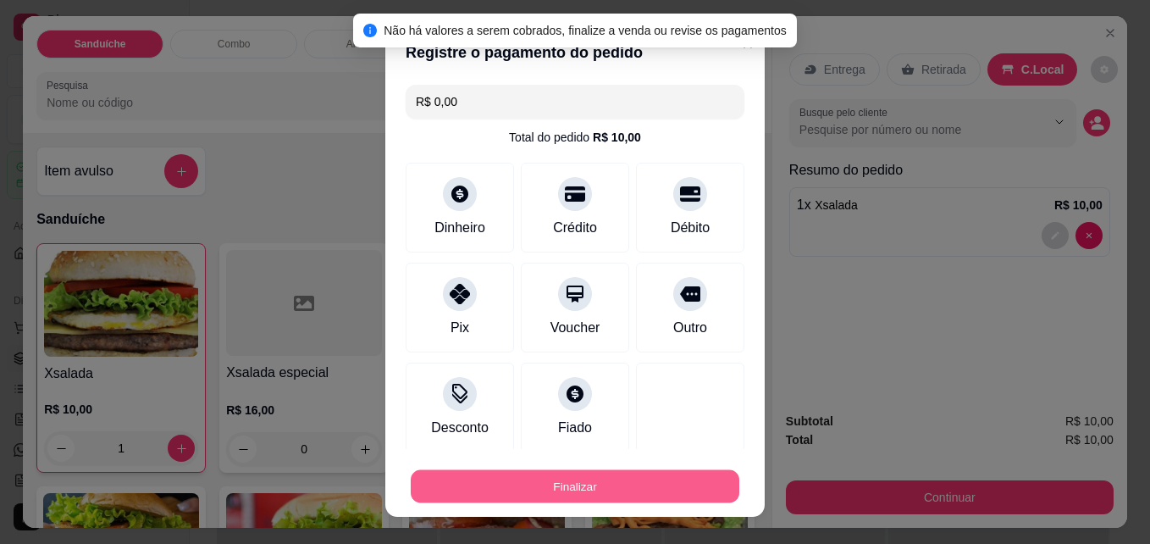
click at [503, 491] on button "Finalizar" at bounding box center [575, 486] width 329 height 33
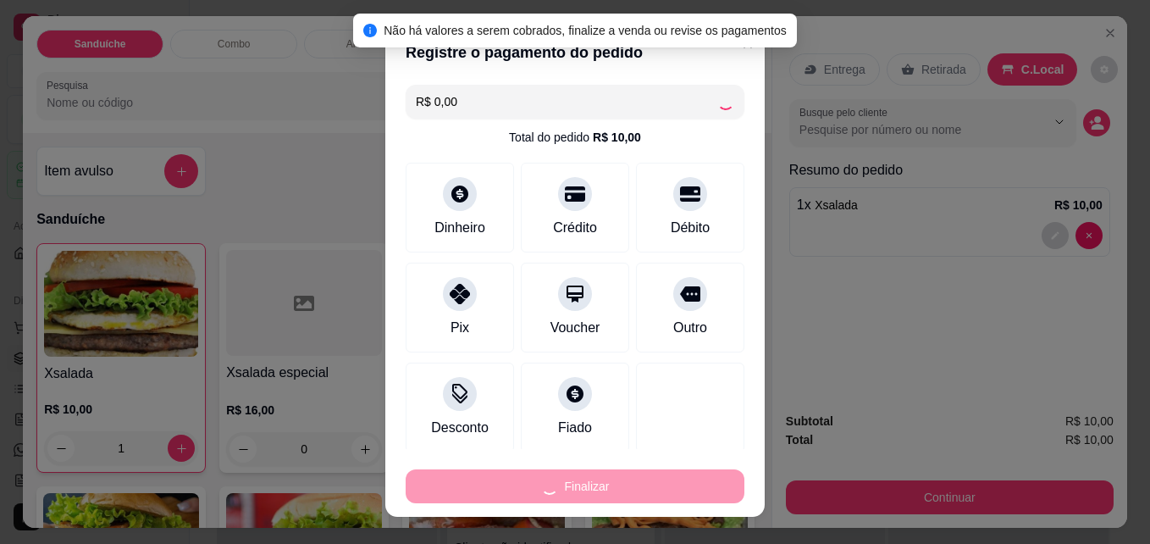
type input "0"
type input "-R$ 10,00"
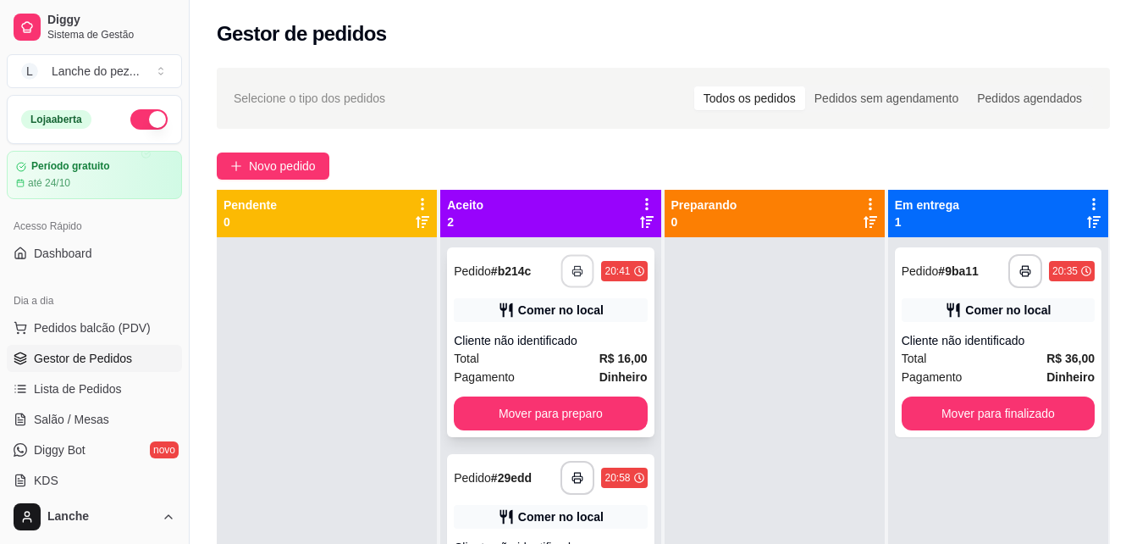
click at [571, 278] on button "button" at bounding box center [577, 271] width 33 height 33
click at [549, 405] on button "Mover para preparo" at bounding box center [550, 413] width 193 height 34
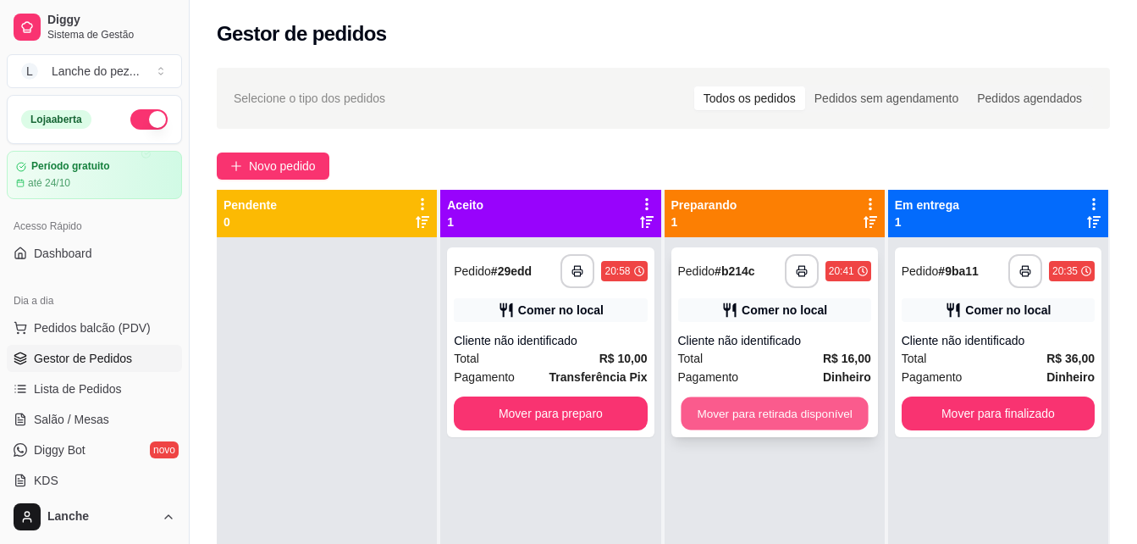
click at [820, 411] on button "Mover para retirada disponível" at bounding box center [774, 413] width 187 height 33
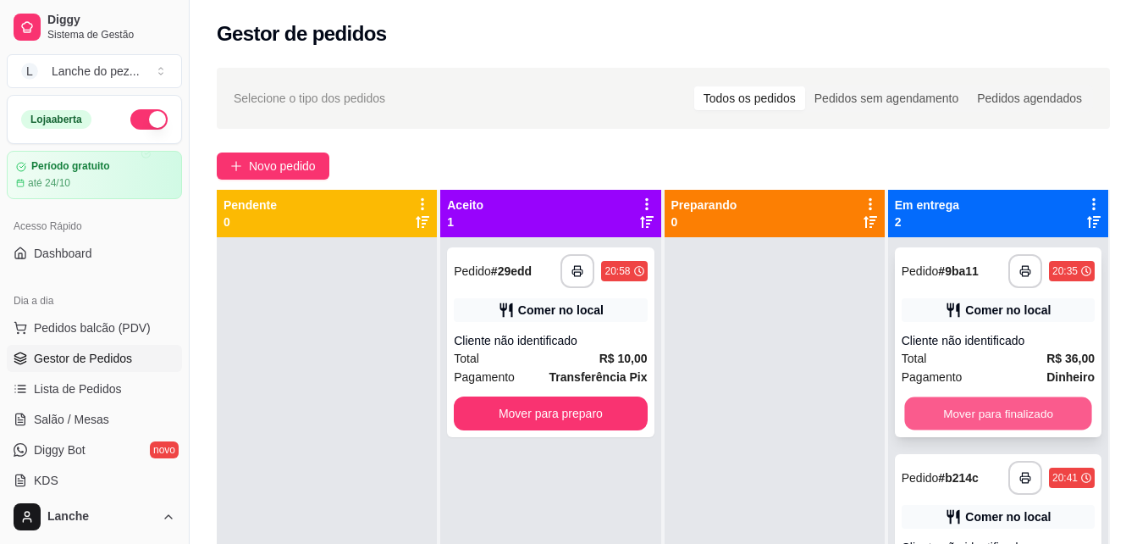
click at [962, 413] on button "Mover para finalizado" at bounding box center [997, 413] width 187 height 33
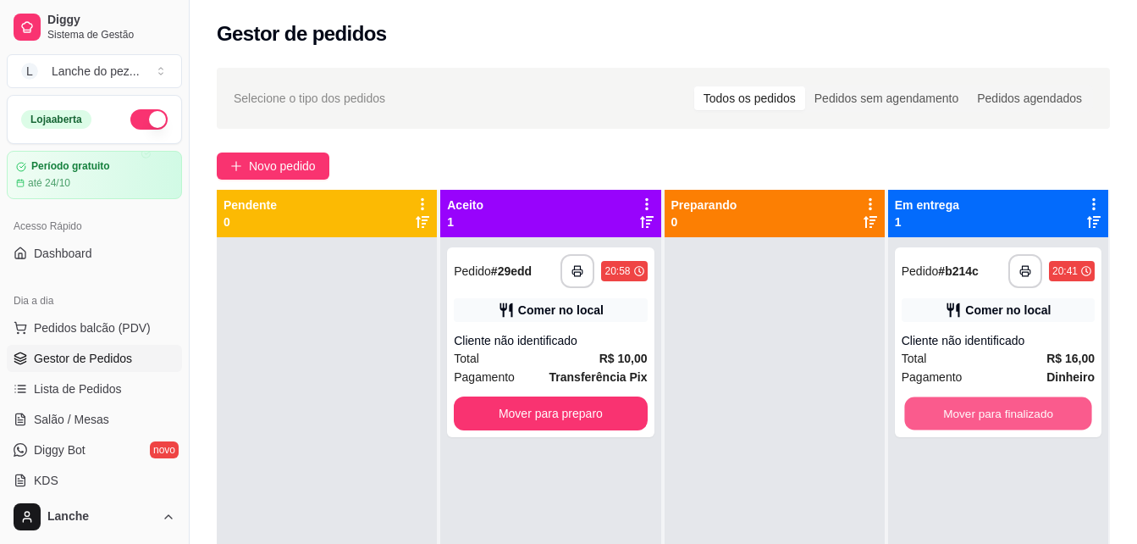
click at [962, 413] on button "Mover para finalizado" at bounding box center [997, 413] width 187 height 33
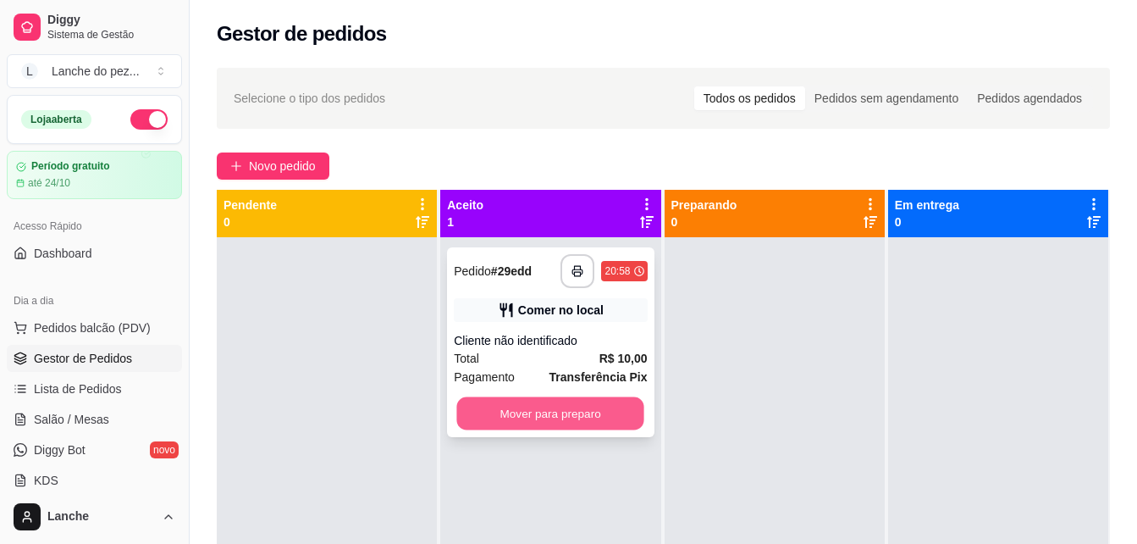
click at [566, 414] on button "Mover para preparo" at bounding box center [550, 413] width 187 height 33
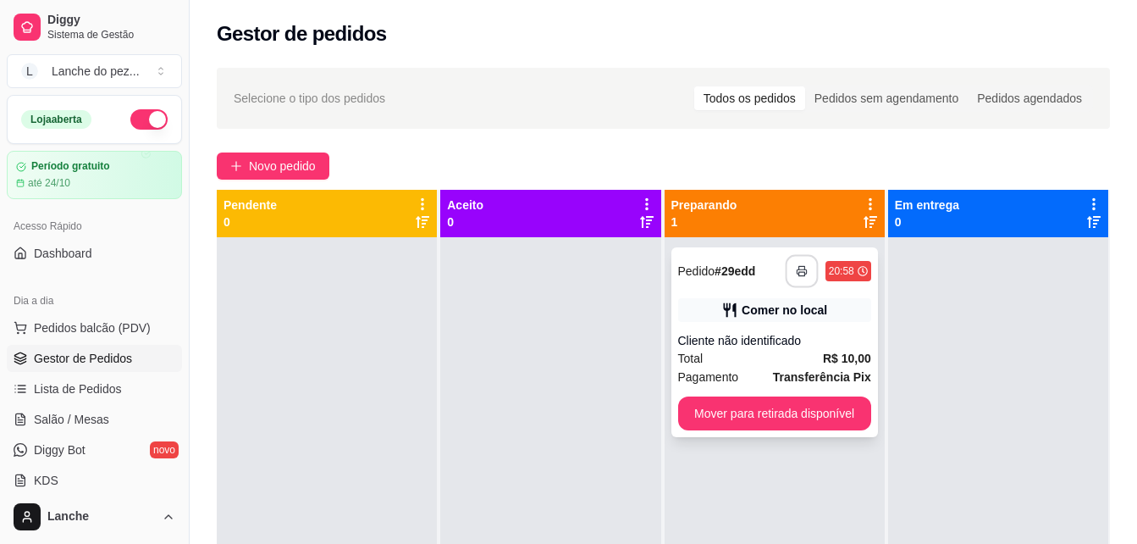
click at [790, 277] on button "button" at bounding box center [801, 271] width 33 height 33
click at [793, 263] on button "button" at bounding box center [801, 271] width 33 height 33
click at [144, 323] on span "Pedidos balcão (PDV)" at bounding box center [92, 327] width 117 height 17
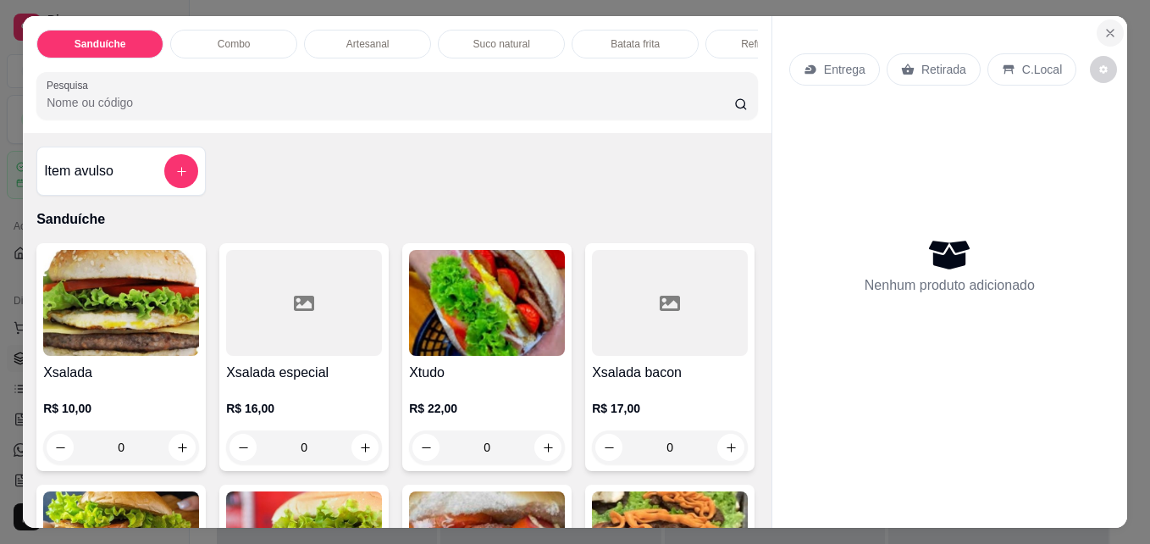
click at [1103, 26] on icon "Close" at bounding box center [1110, 33] width 14 height 14
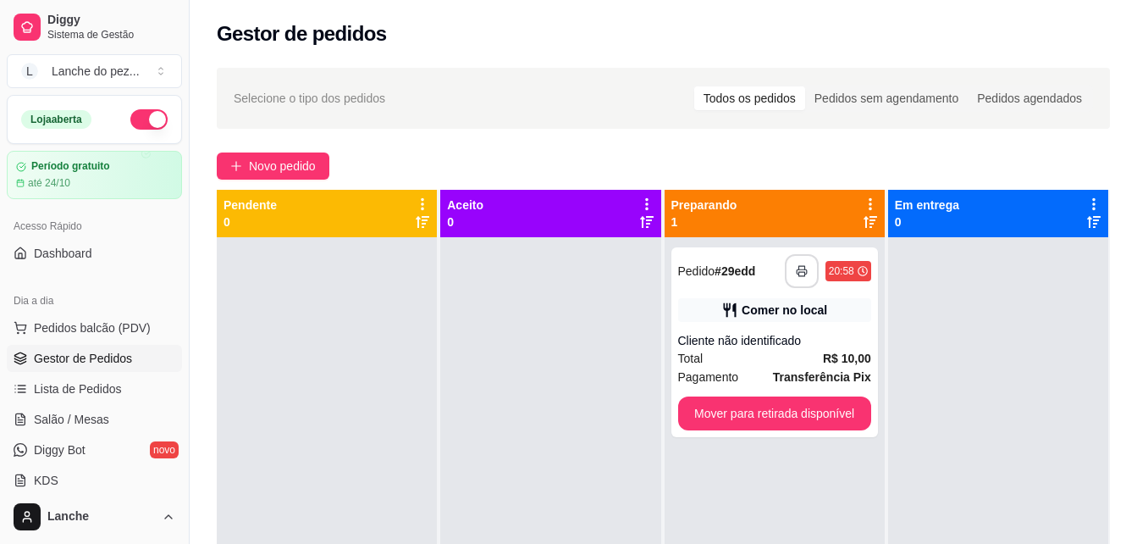
click at [7, 314] on button "Pedidos balcão (PDV)" at bounding box center [94, 327] width 175 height 27
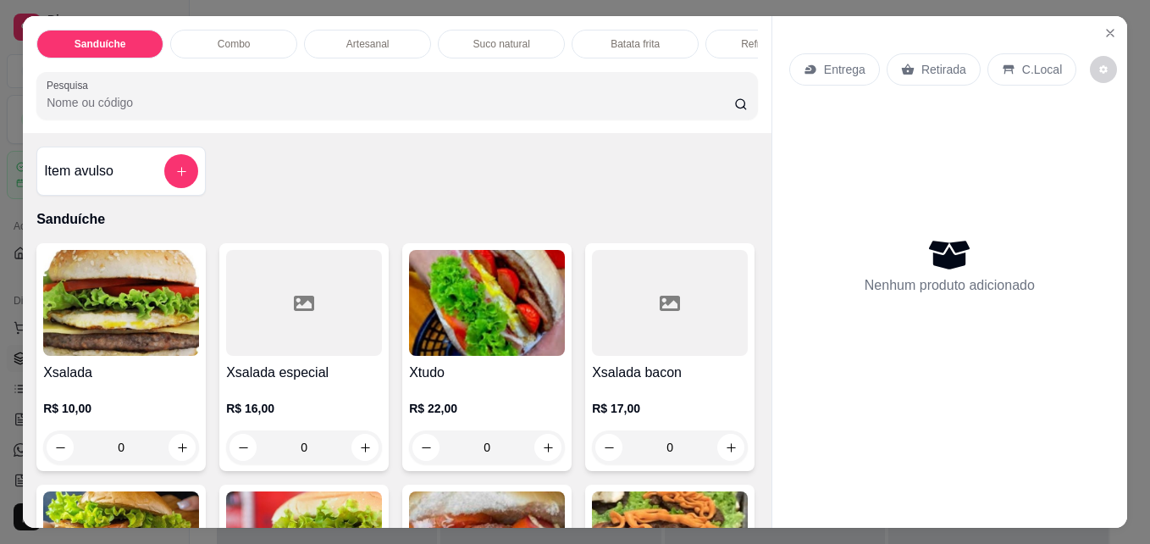
click at [7, 314] on button "Pedidos balcão (PDV)" at bounding box center [94, 327] width 175 height 27
click at [1103, 26] on icon "Close" at bounding box center [1110, 33] width 14 height 14
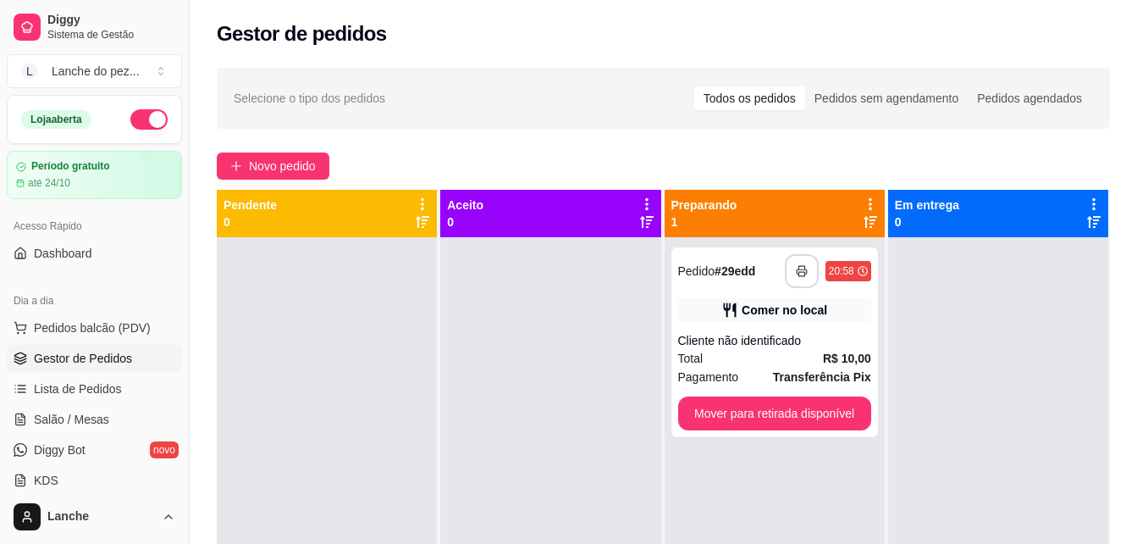
click at [7, 314] on button "Pedidos balcão (PDV)" at bounding box center [94, 327] width 175 height 27
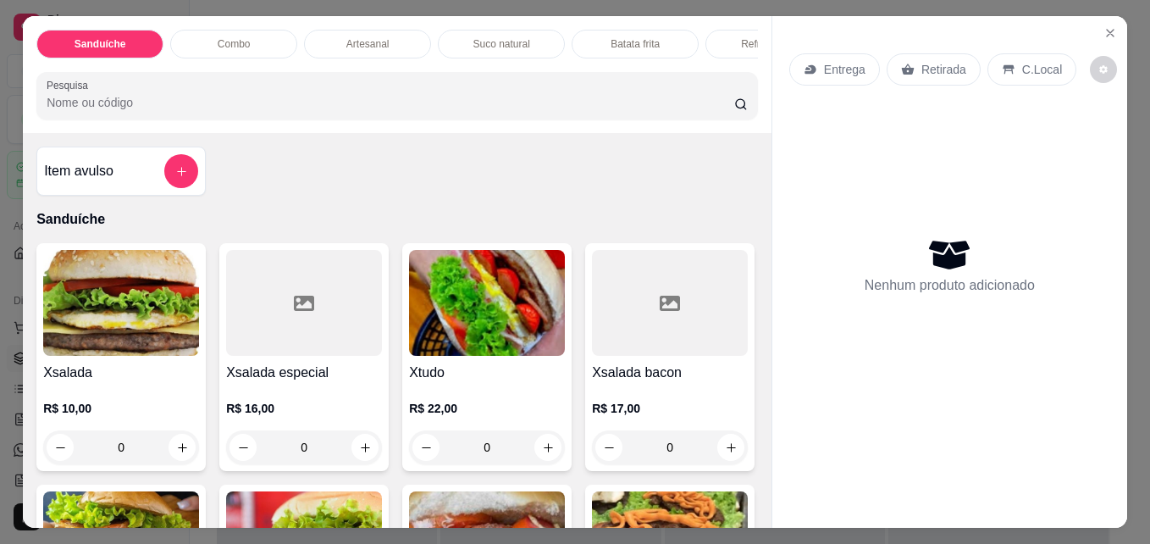
scroll to position [6, 3]
